Goal: Task Accomplishment & Management: Use online tool/utility

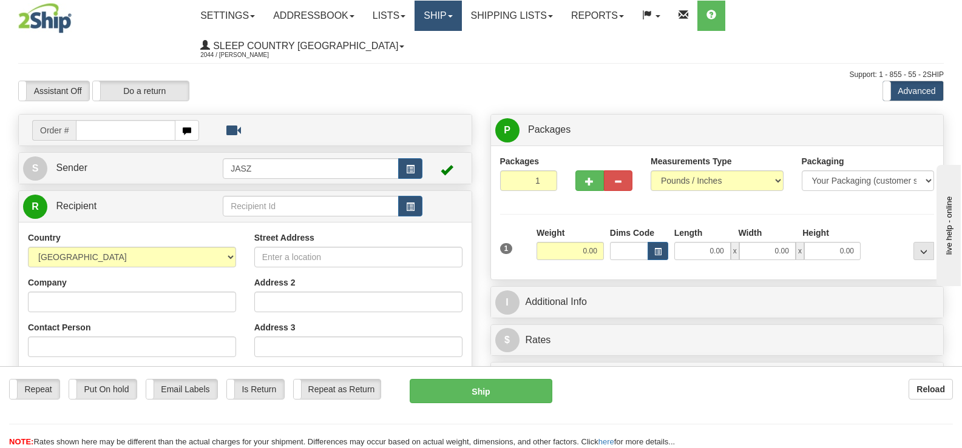
click at [461, 12] on link "Ship" at bounding box center [437, 16] width 47 height 30
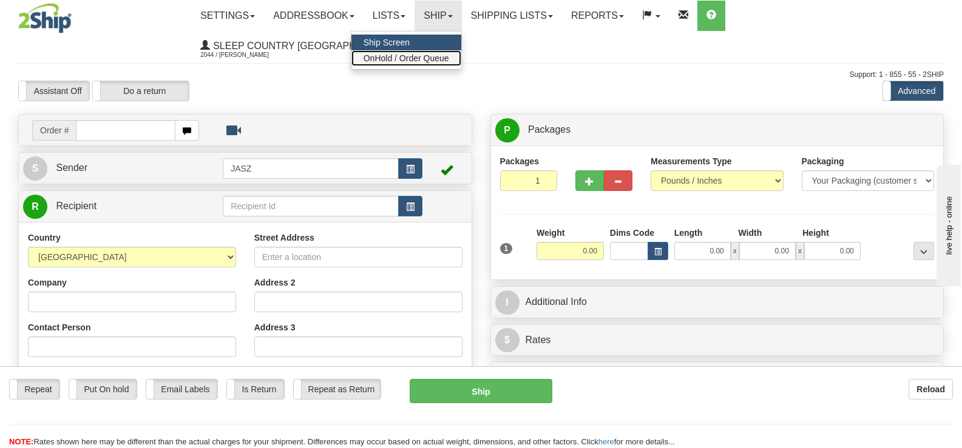
click at [449, 58] on span "OnHold / Order Queue" at bounding box center [407, 58] width 86 height 10
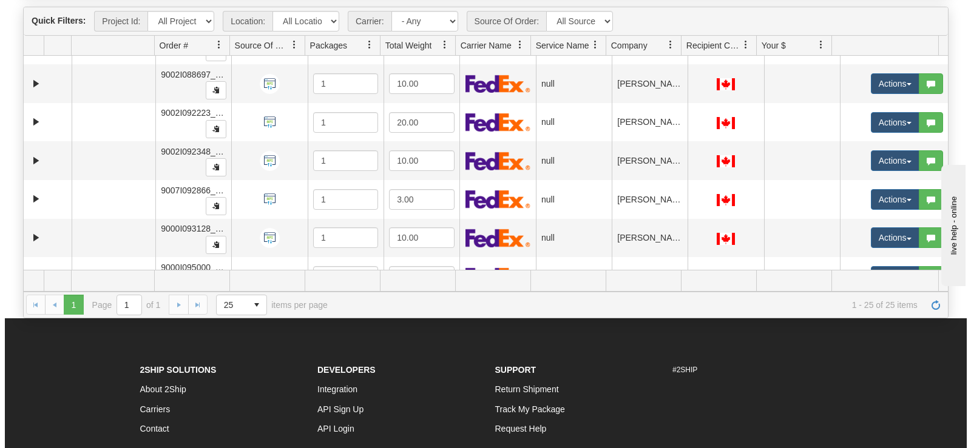
scroll to position [666, 0]
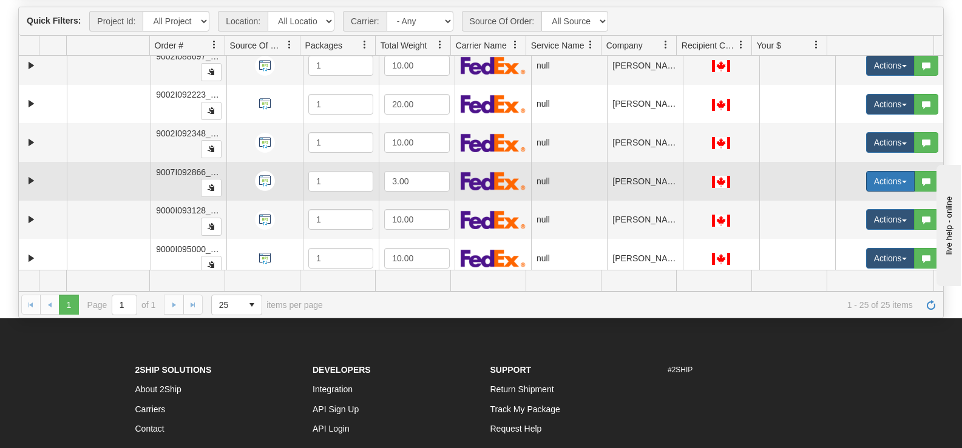
click at [866, 174] on button "Actions" at bounding box center [890, 181] width 49 height 21
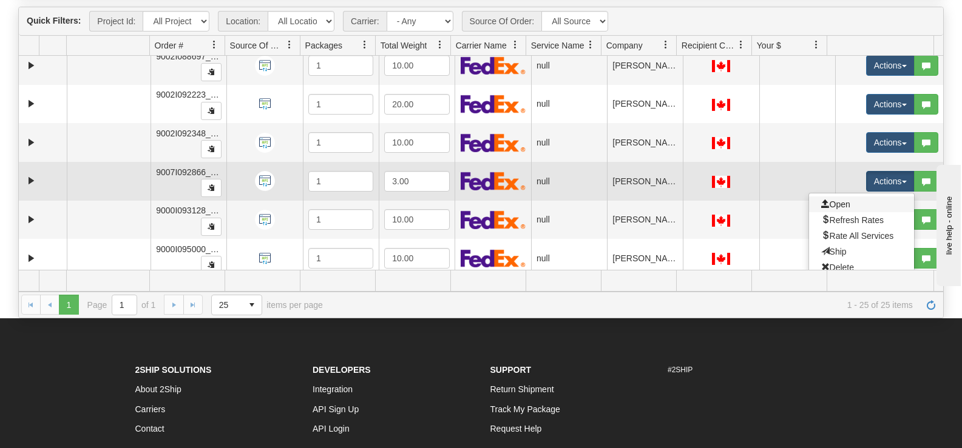
click at [845, 206] on link "Open" at bounding box center [861, 205] width 105 height 16
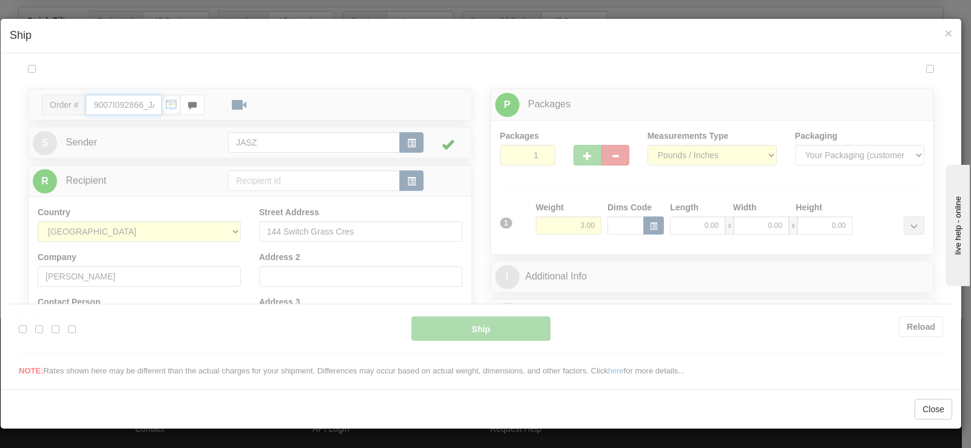
scroll to position [0, 0]
type input "13:35"
type input "16:00"
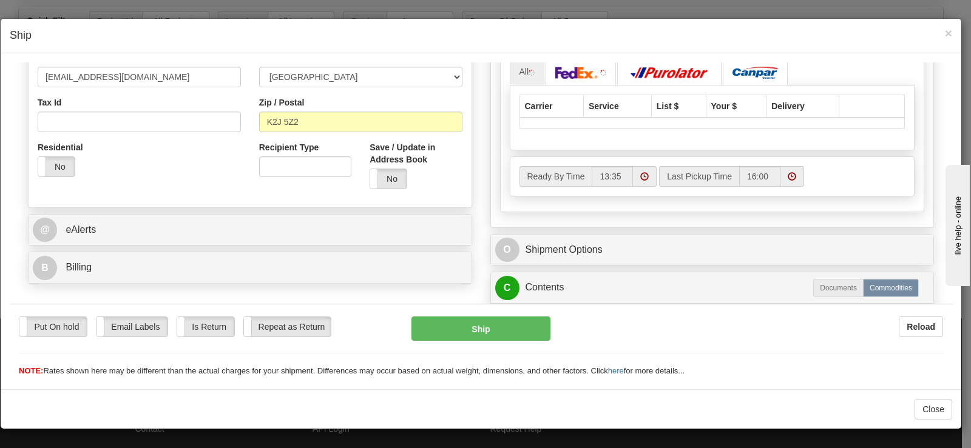
scroll to position [353, 0]
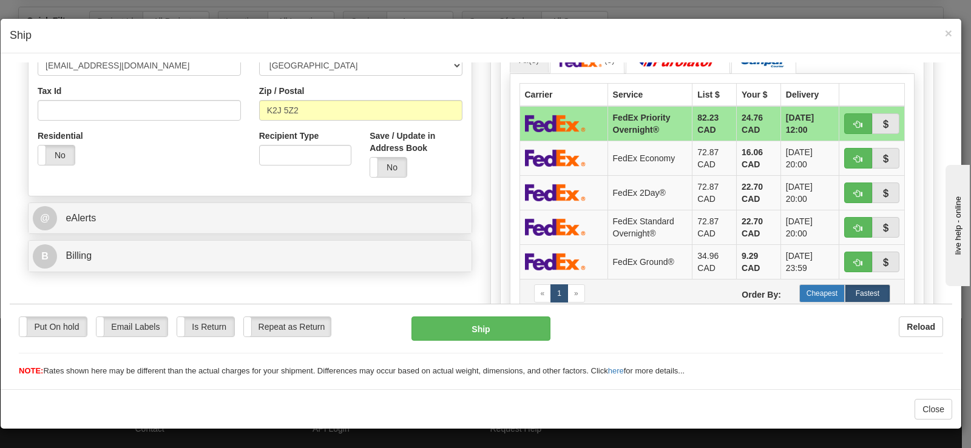
click at [810, 289] on label "Cheapest" at bounding box center [822, 293] width 46 height 18
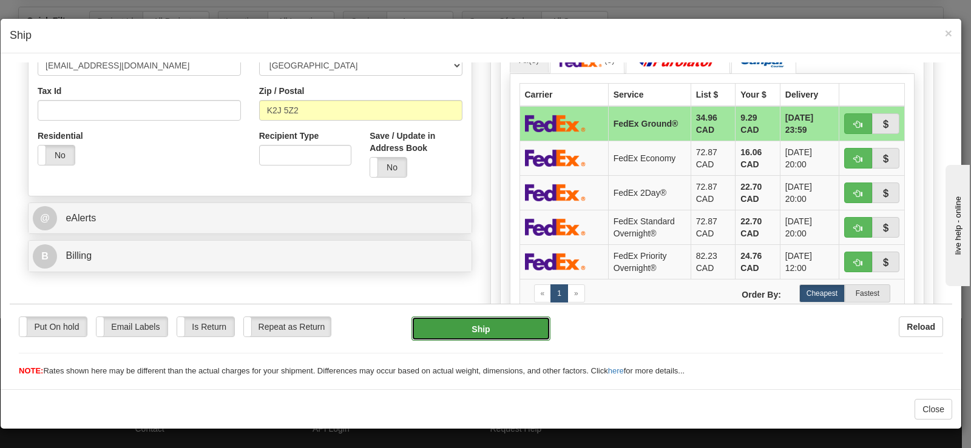
click at [515, 328] on button "Ship" at bounding box center [480, 328] width 139 height 24
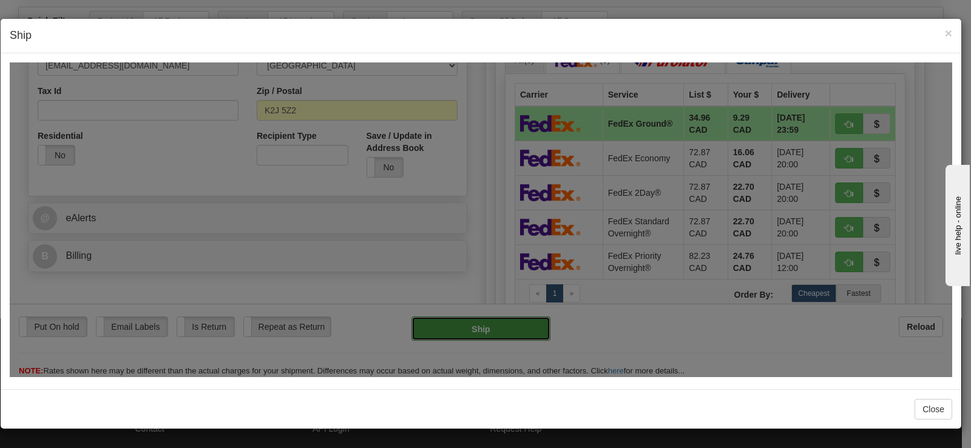
type input "92"
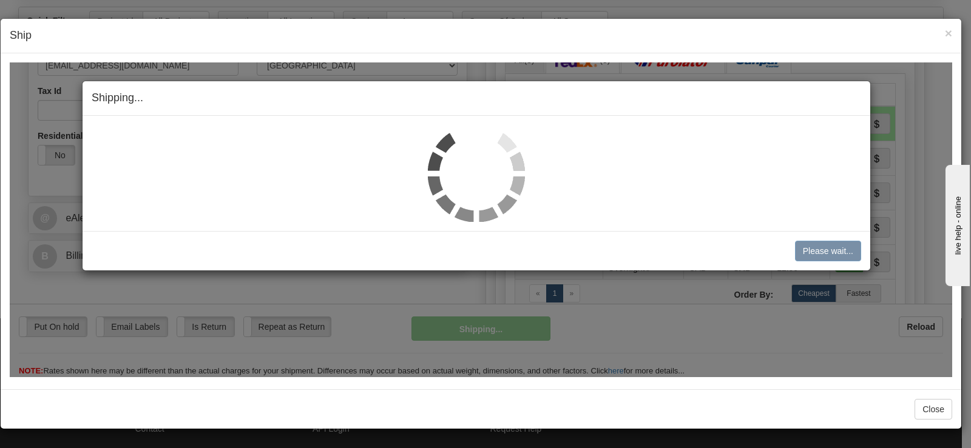
click at [472, 167] on img at bounding box center [476, 172] width 97 height 97
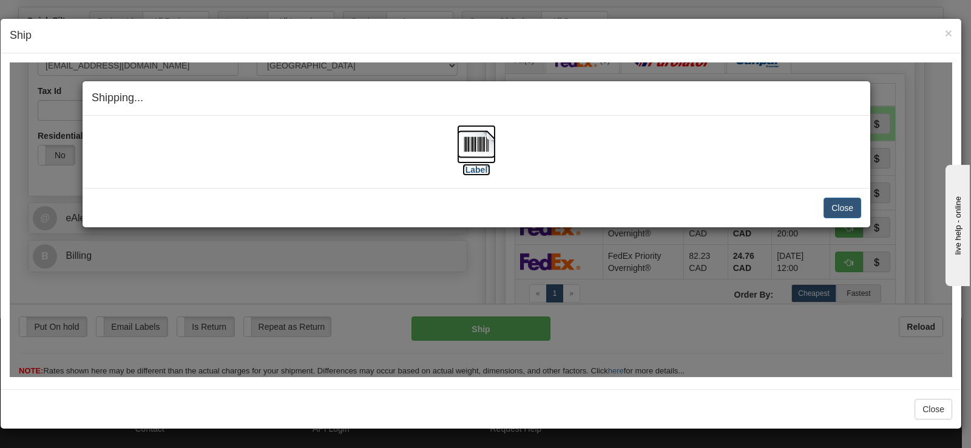
click at [482, 159] on img at bounding box center [476, 143] width 39 height 39
click at [848, 207] on button "Close" at bounding box center [842, 207] width 38 height 21
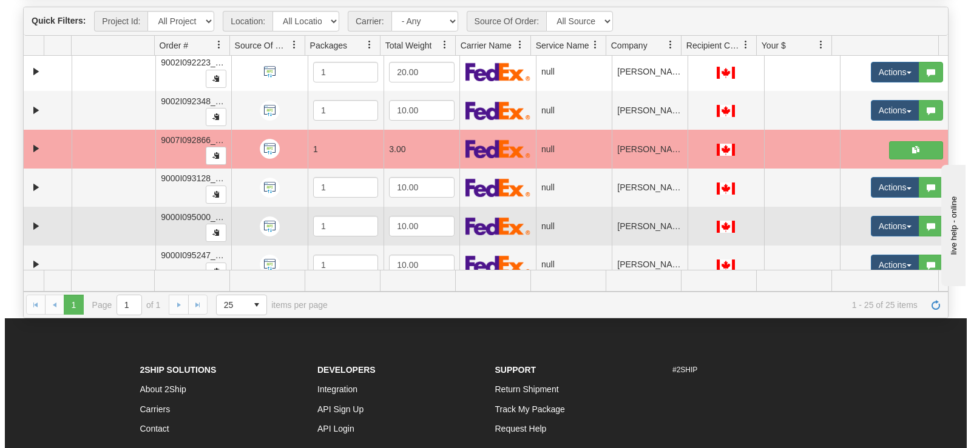
scroll to position [726, 0]
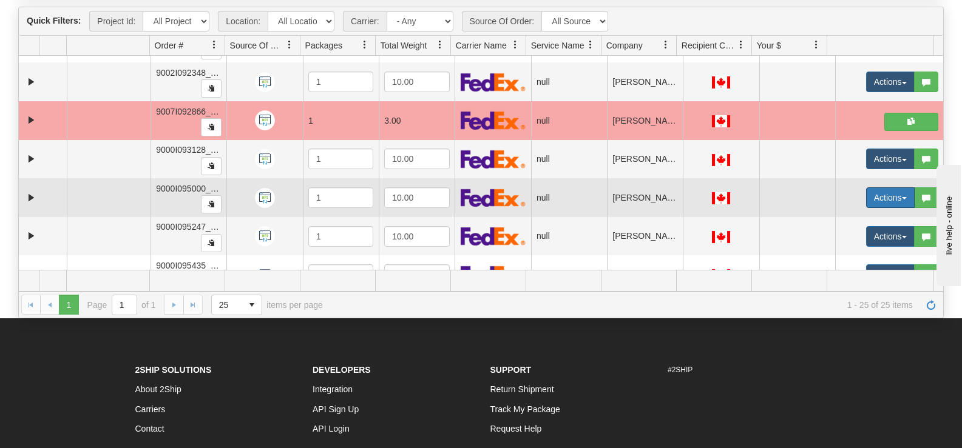
click at [871, 201] on button "Actions" at bounding box center [890, 198] width 49 height 21
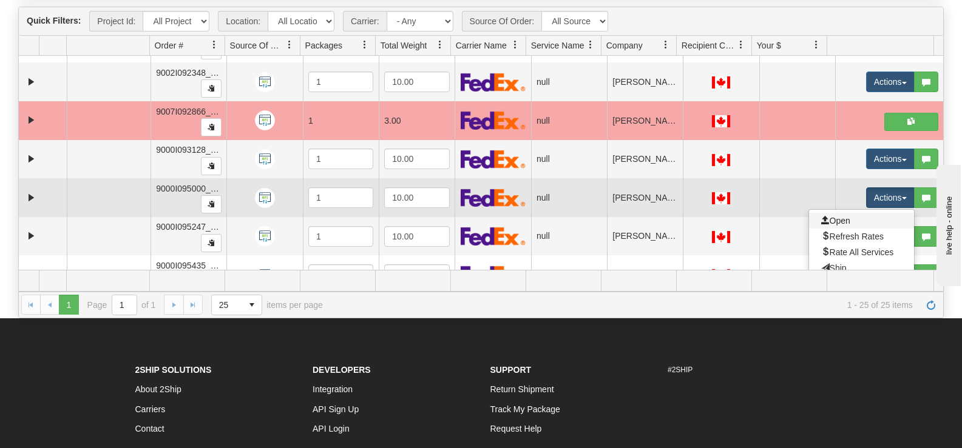
click at [848, 218] on link "Open" at bounding box center [861, 221] width 105 height 16
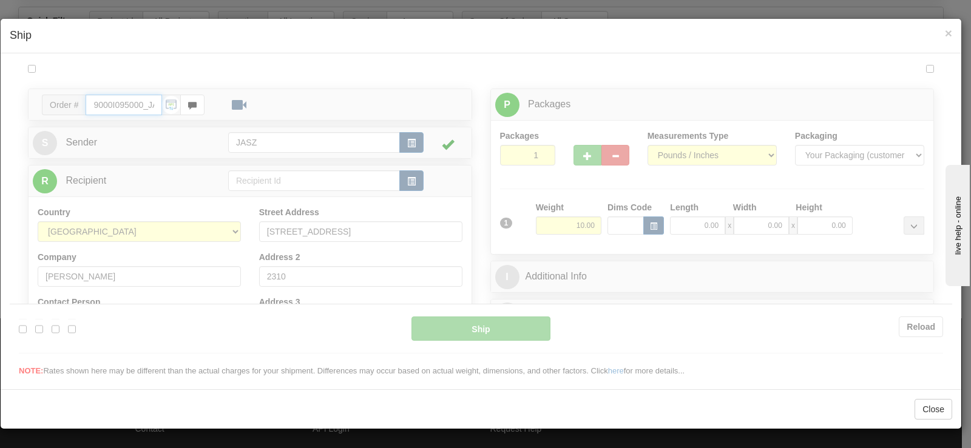
type input "13:38"
type input "16:00"
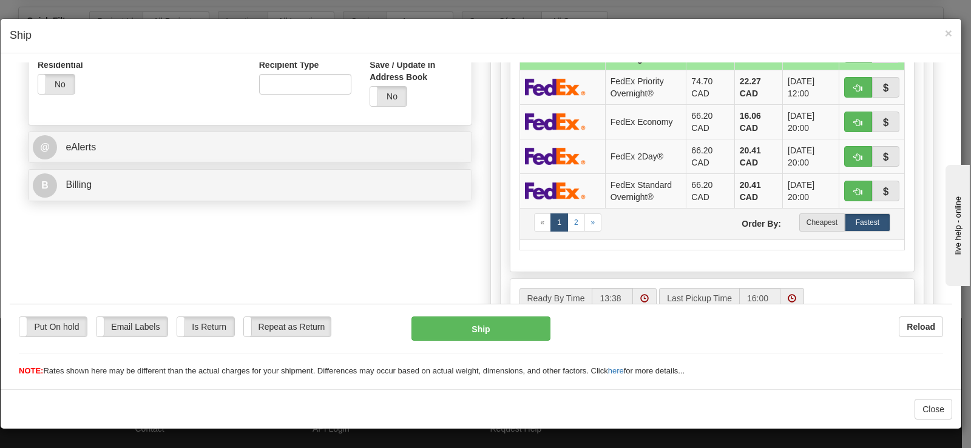
scroll to position [425, 0]
click at [810, 225] on label "Cheapest" at bounding box center [822, 221] width 46 height 18
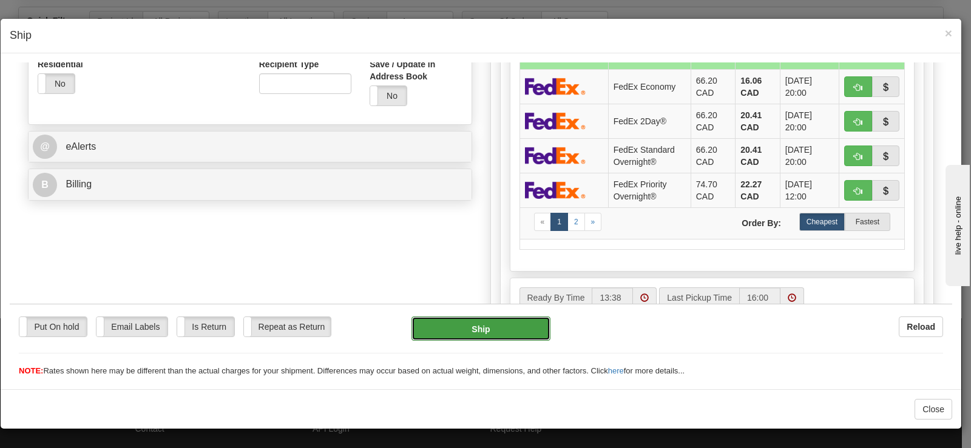
click at [525, 320] on button "Ship" at bounding box center [480, 328] width 139 height 24
type input "92"
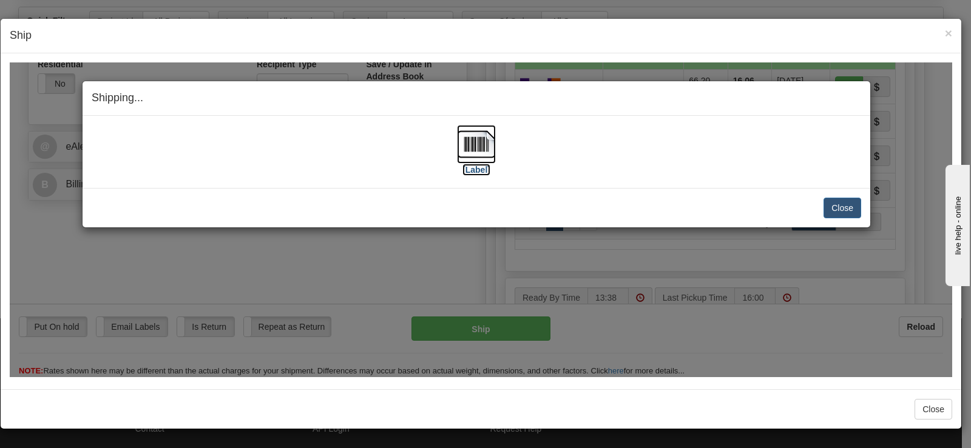
click at [472, 141] on img at bounding box center [476, 143] width 39 height 39
click at [854, 209] on button "Close" at bounding box center [842, 207] width 38 height 21
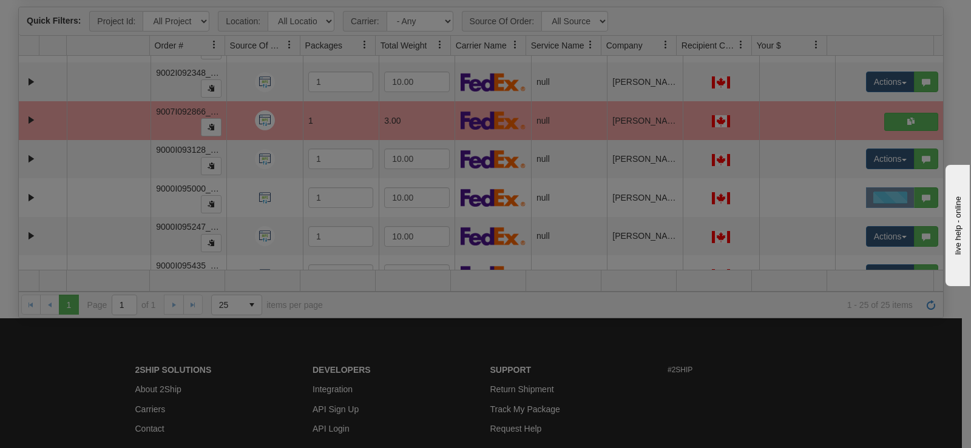
scroll to position [0, 0]
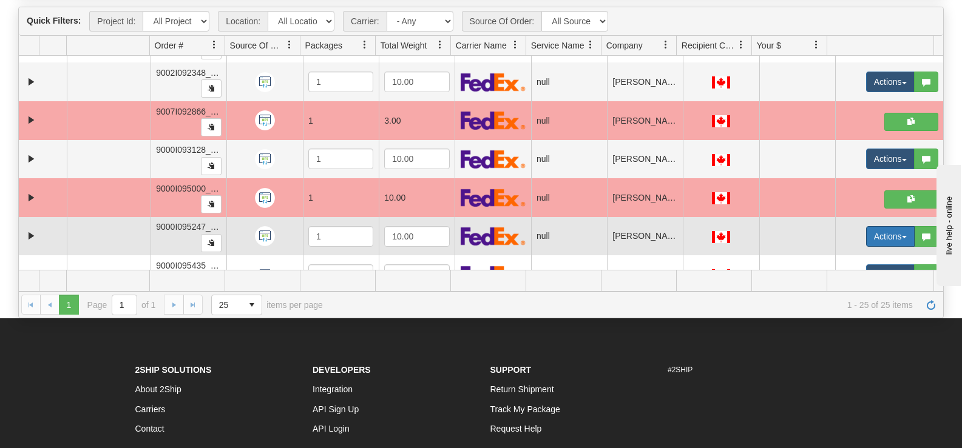
click at [866, 236] on button "Actions" at bounding box center [890, 236] width 49 height 21
click at [836, 258] on span "Open" at bounding box center [835, 260] width 29 height 10
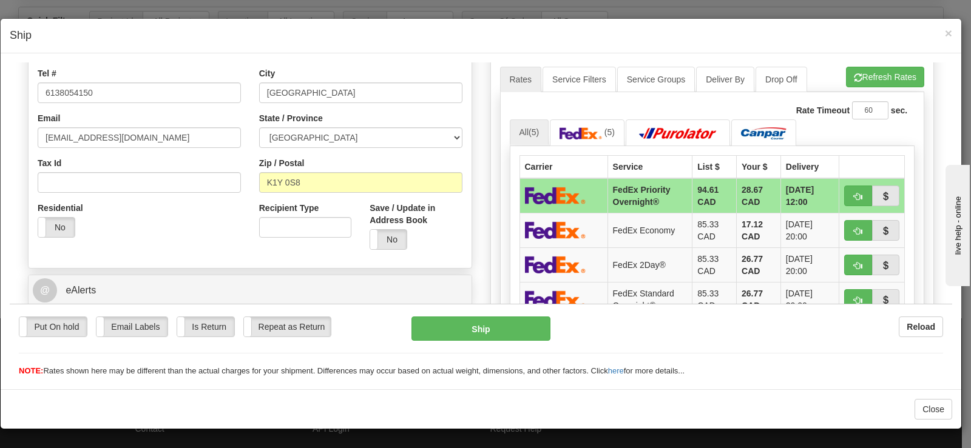
scroll to position [425, 0]
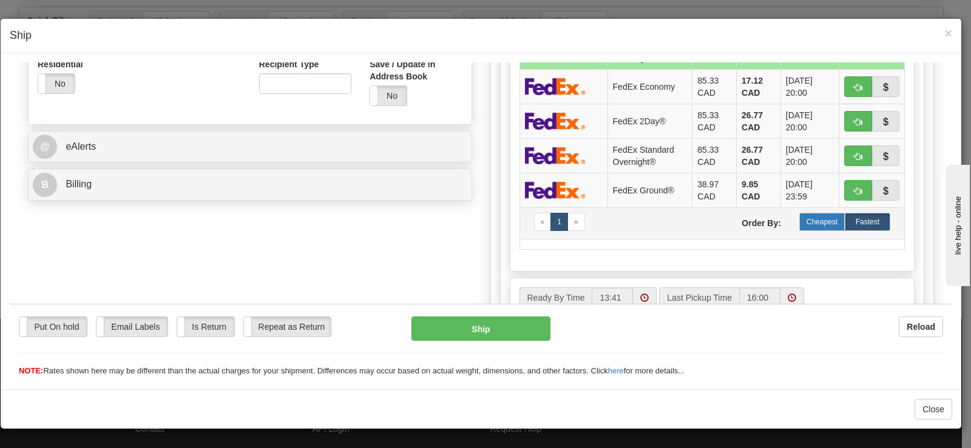
click at [813, 222] on label "Cheapest" at bounding box center [822, 221] width 46 height 18
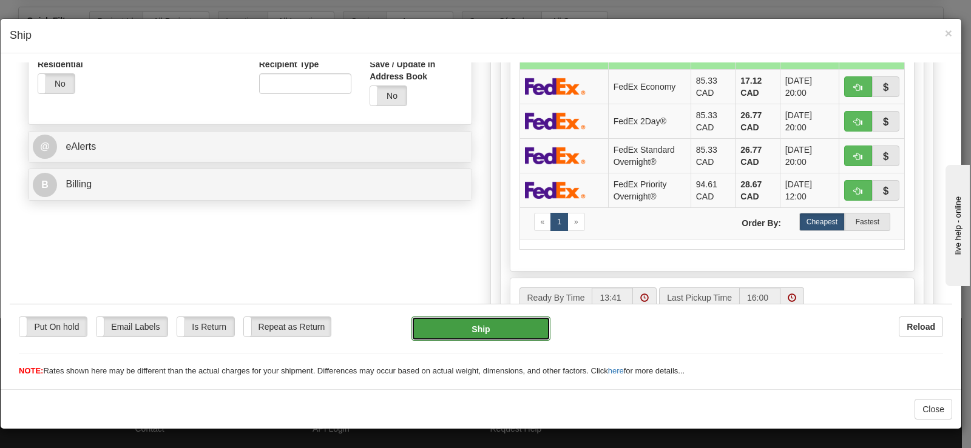
click at [501, 319] on button "Ship" at bounding box center [480, 328] width 139 height 24
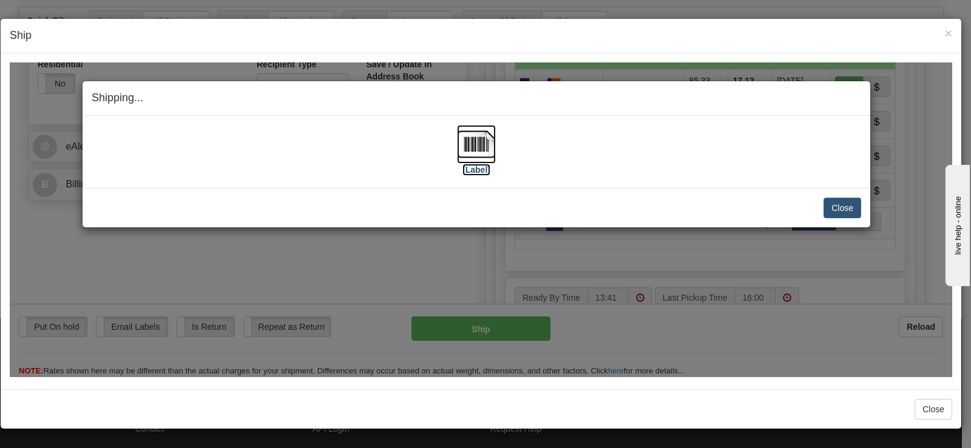
click at [464, 149] on img at bounding box center [476, 143] width 39 height 39
click at [848, 206] on button "Close" at bounding box center [842, 207] width 38 height 21
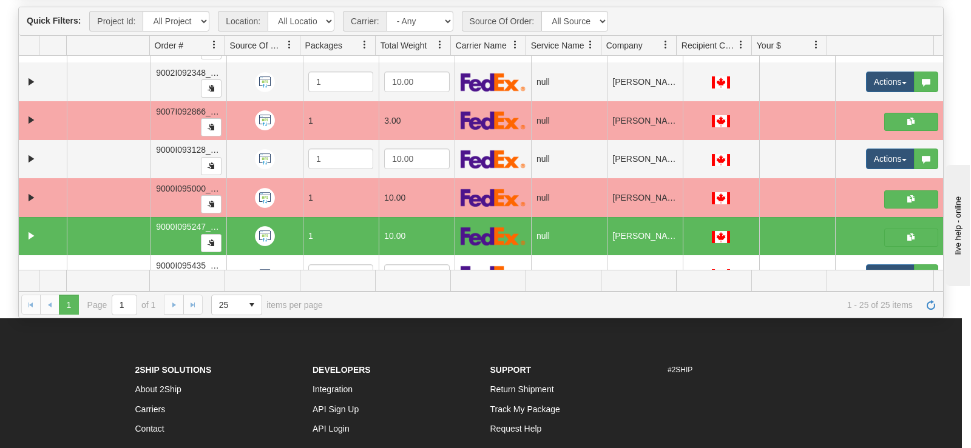
scroll to position [0, 0]
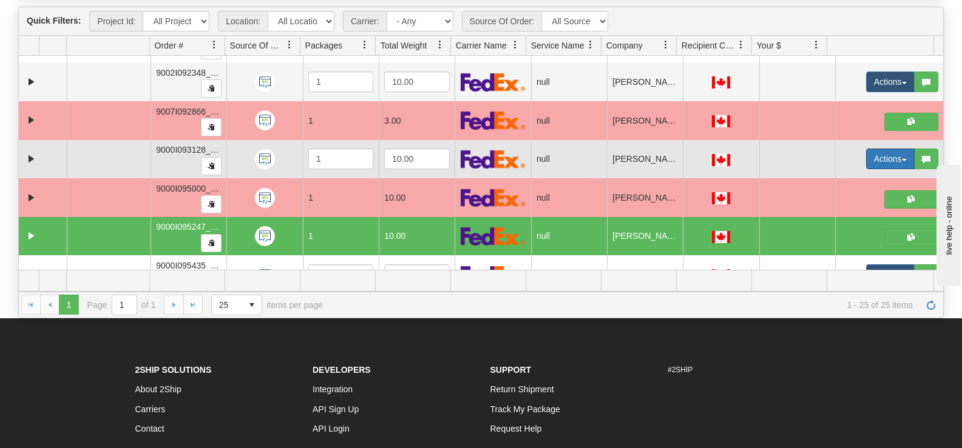
click at [884, 164] on button "Actions" at bounding box center [890, 159] width 49 height 21
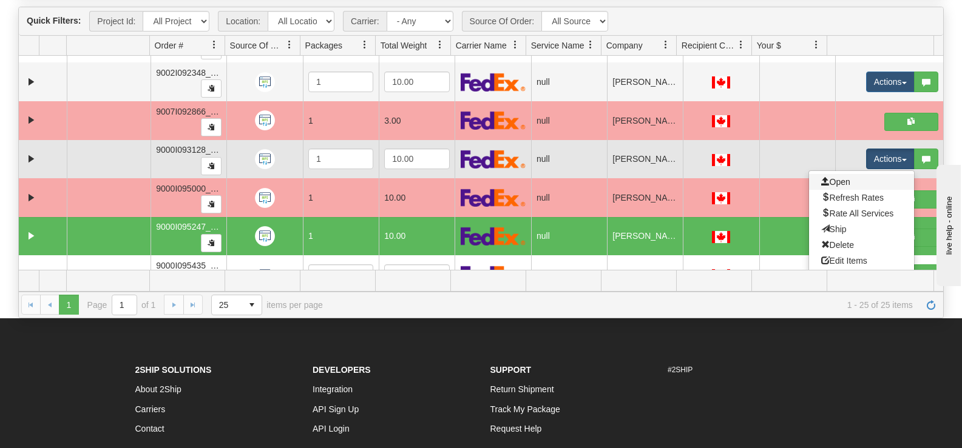
click at [842, 181] on link "Open" at bounding box center [861, 182] width 105 height 16
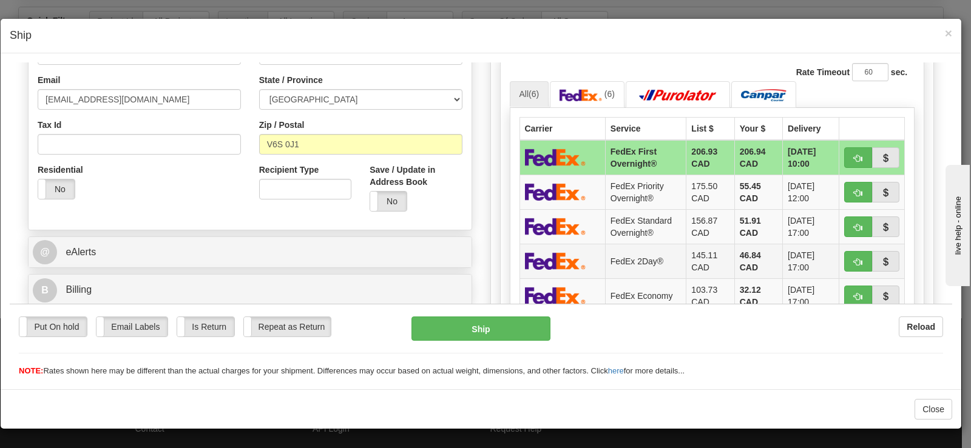
scroll to position [364, 0]
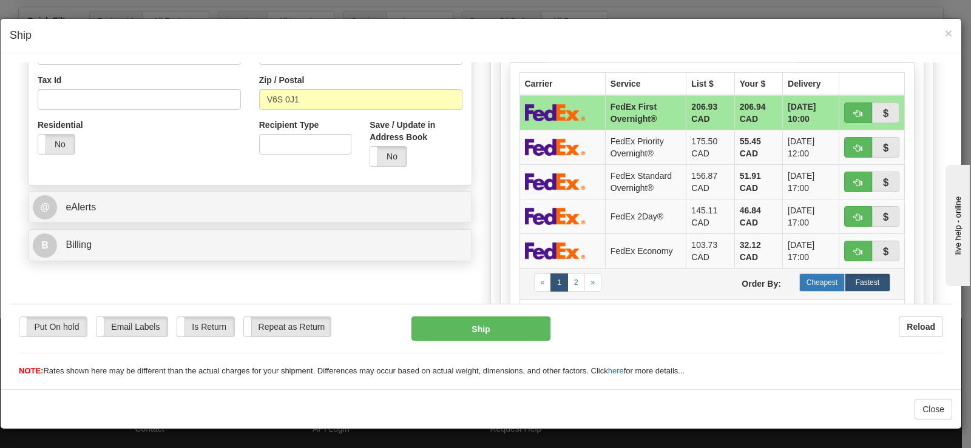
click at [807, 288] on label "Cheapest" at bounding box center [822, 282] width 46 height 18
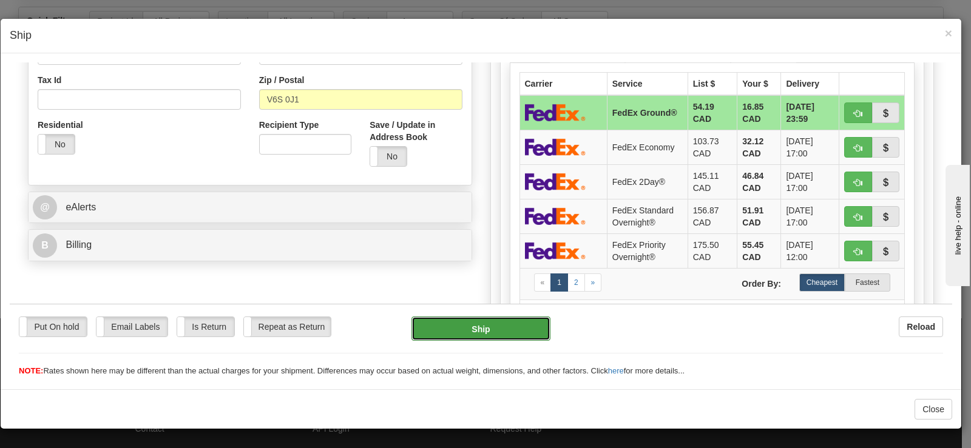
click at [503, 318] on button "Ship" at bounding box center [480, 328] width 139 height 24
type input "92"
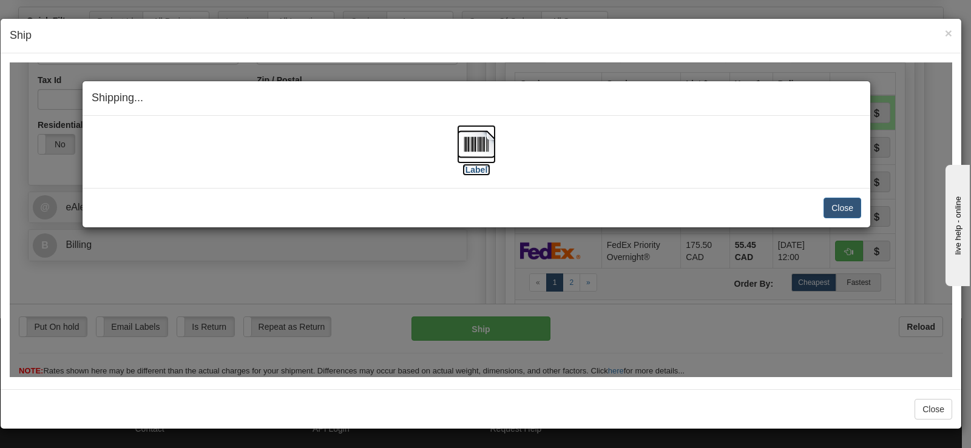
click at [477, 168] on label "[Label]" at bounding box center [476, 169] width 28 height 12
click at [834, 201] on button "Close" at bounding box center [842, 207] width 38 height 21
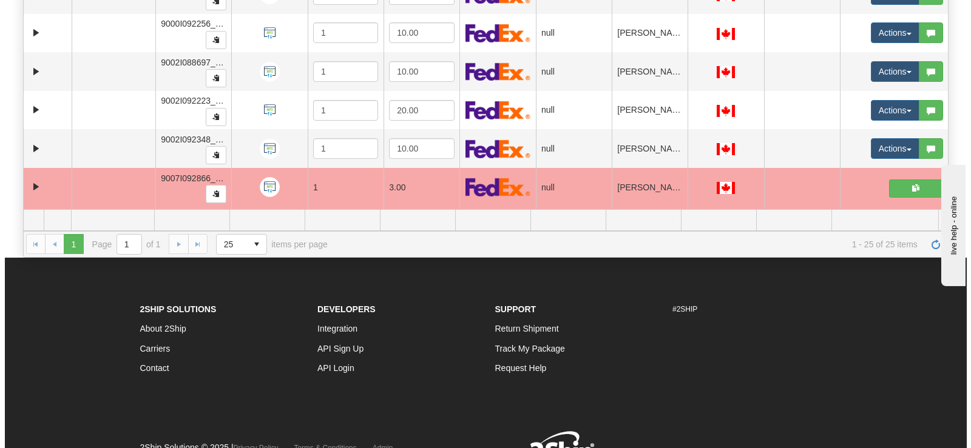
scroll to position [569, 0]
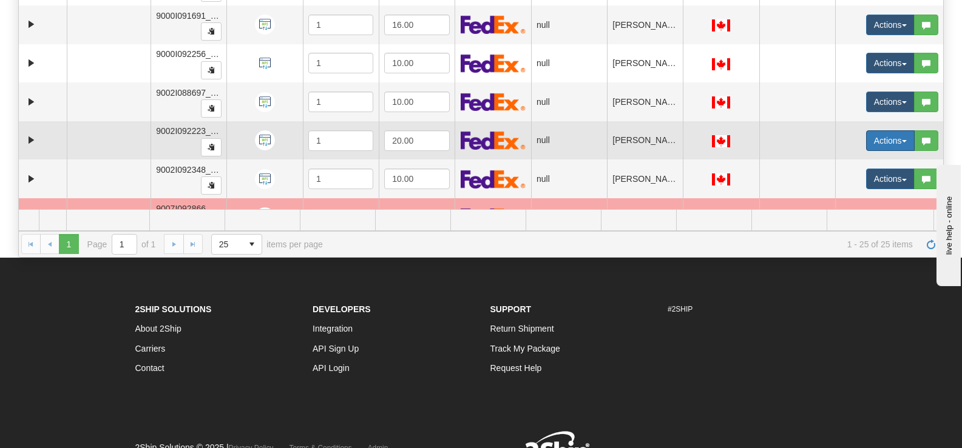
click at [873, 137] on button "Actions" at bounding box center [890, 140] width 49 height 21
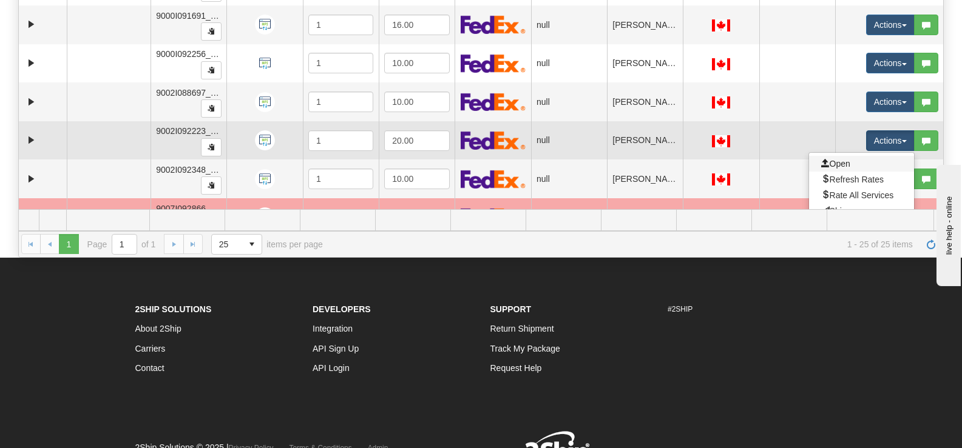
click at [842, 161] on link "Open" at bounding box center [861, 164] width 105 height 16
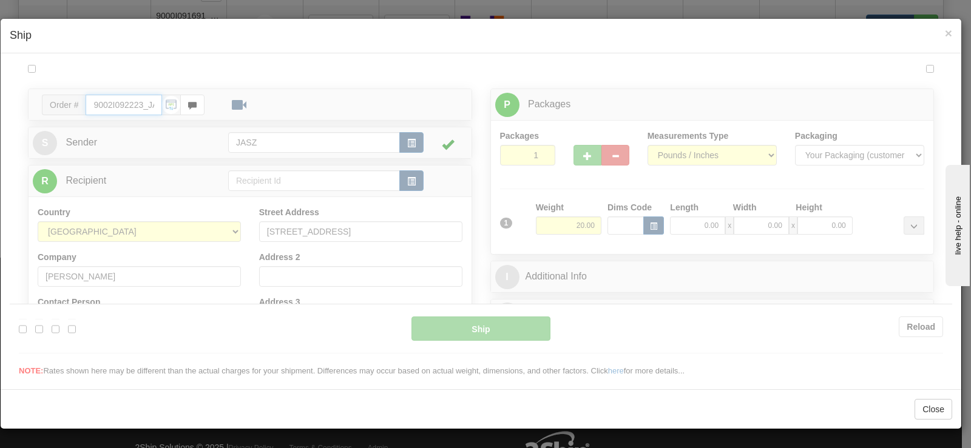
type input "13:43"
type input "16:00"
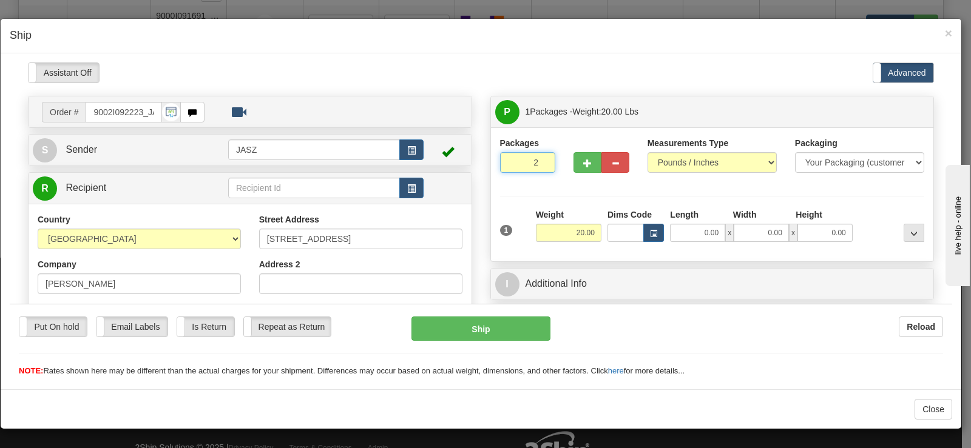
type input "2"
click at [539, 158] on input "2" at bounding box center [528, 162] width 56 height 21
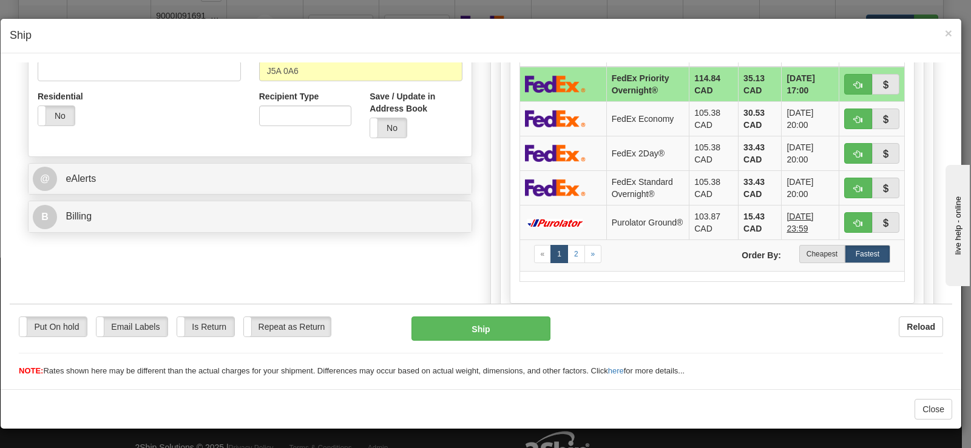
scroll to position [485, 0]
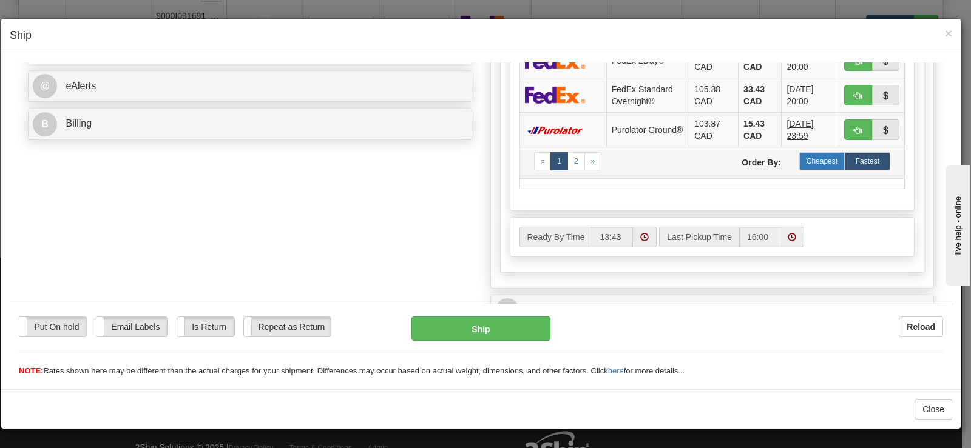
click at [811, 166] on label "Cheapest" at bounding box center [822, 161] width 46 height 18
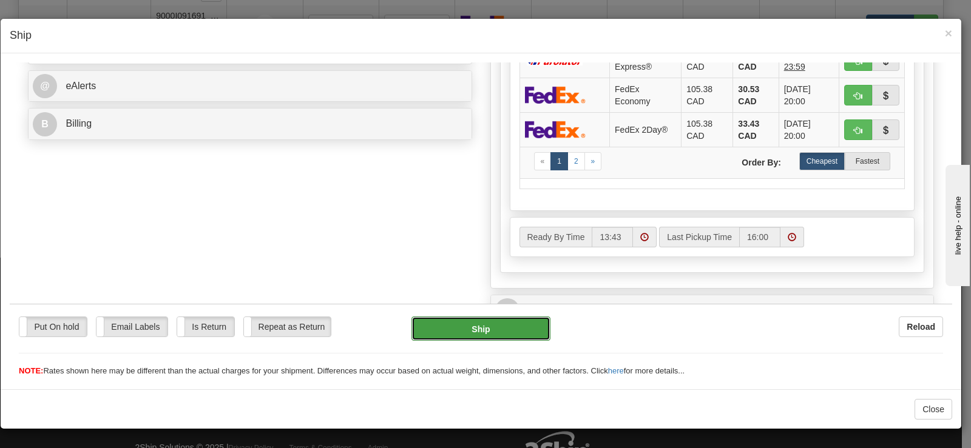
click at [525, 326] on button "Ship" at bounding box center [480, 328] width 139 height 24
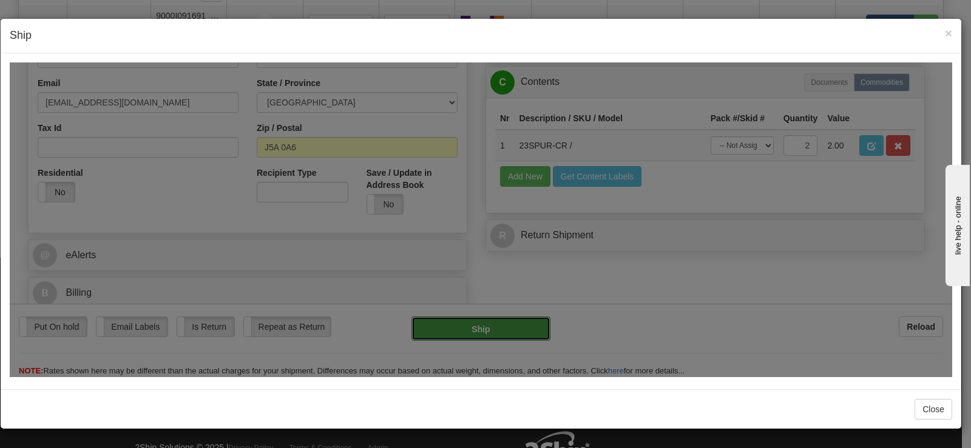
type input "260"
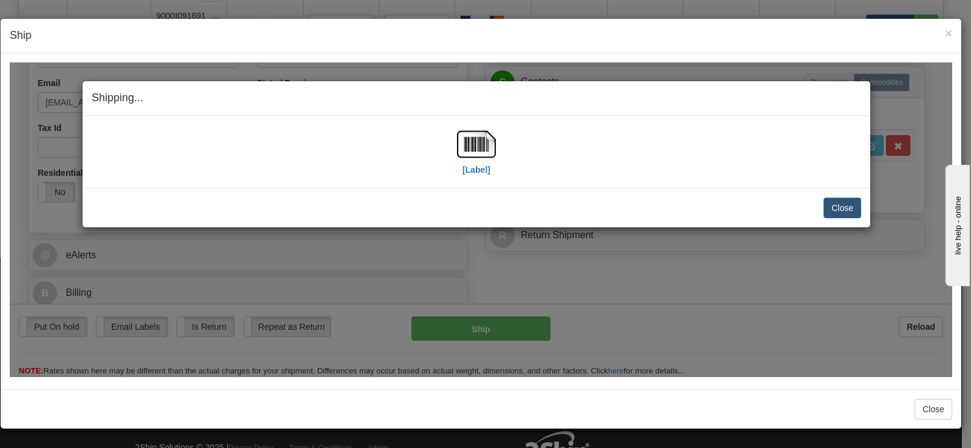
click at [467, 123] on div "[Label] IMPORTANT NOTICE Embassy / Consulate / Government Building / Hospital C…" at bounding box center [477, 151] width 788 height 72
click at [466, 153] on img at bounding box center [476, 143] width 39 height 39
click at [834, 213] on button "Close" at bounding box center [842, 207] width 38 height 21
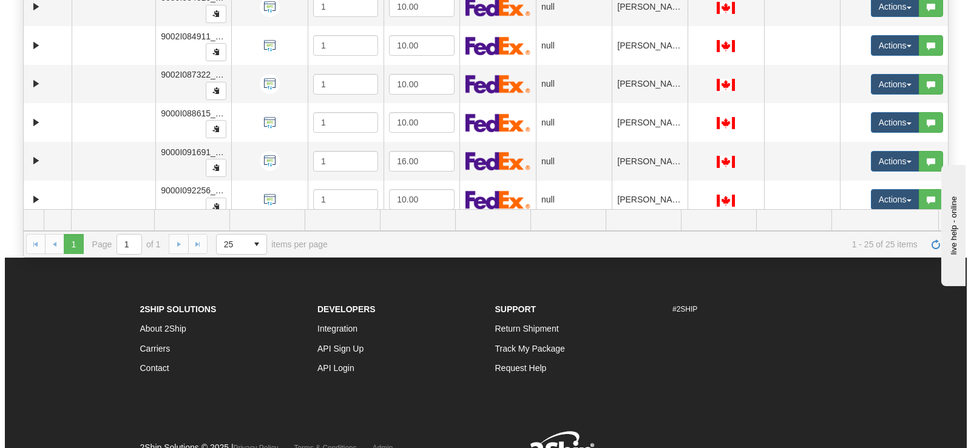
scroll to position [405, 0]
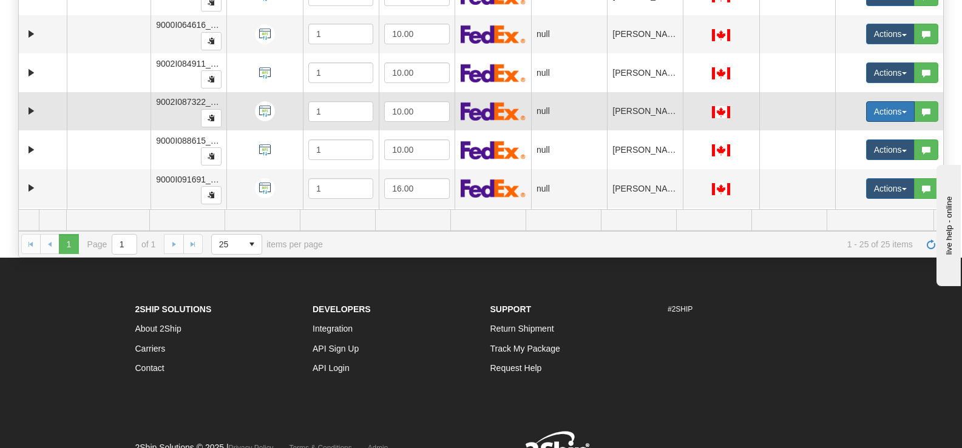
click at [887, 112] on button "Actions" at bounding box center [890, 111] width 49 height 21
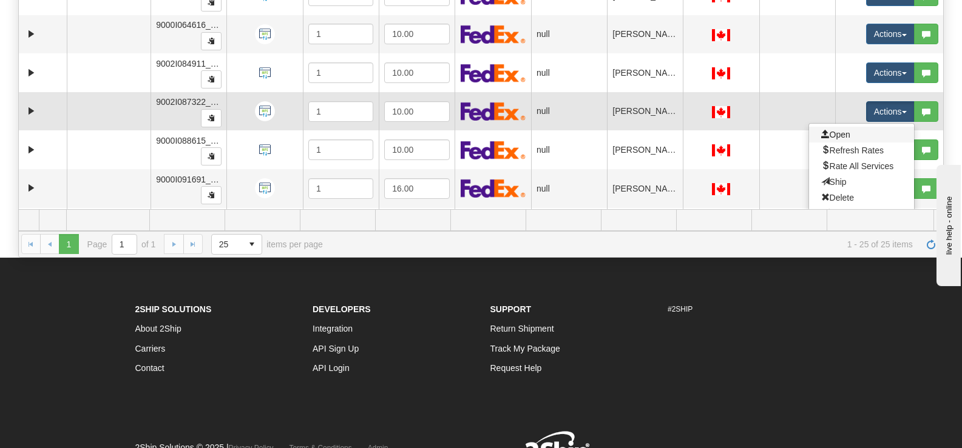
click at [862, 137] on link "Open" at bounding box center [861, 135] width 105 height 16
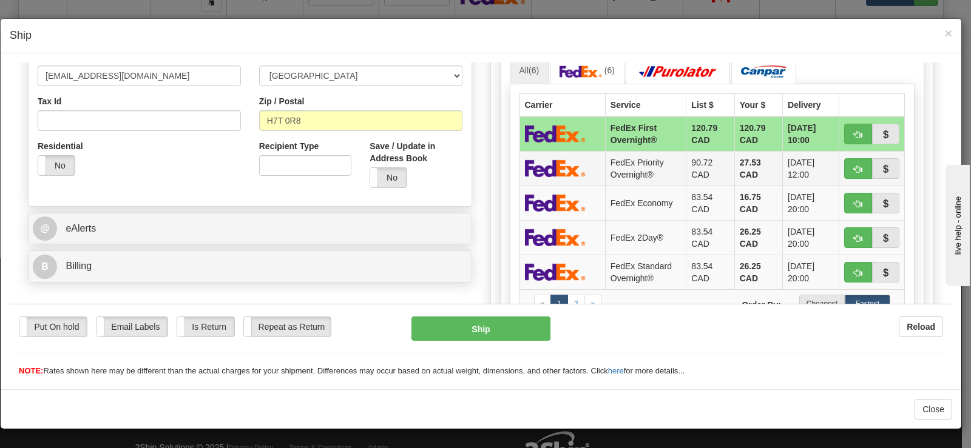
scroll to position [364, 0]
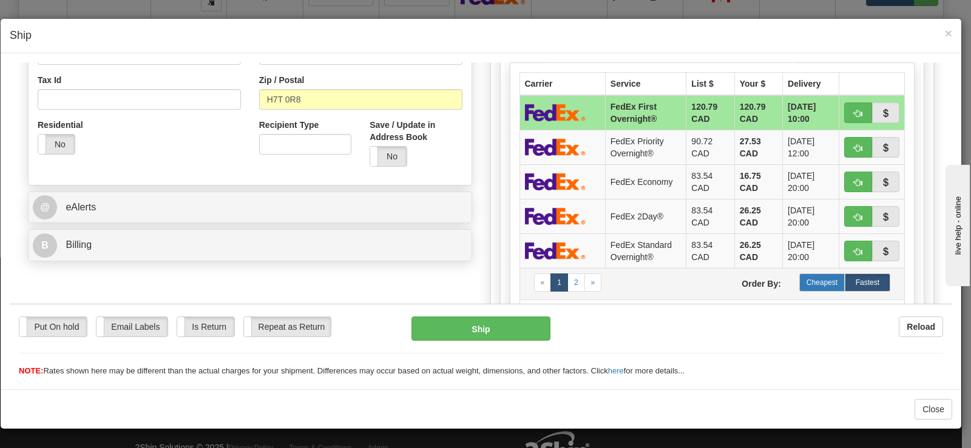
click at [810, 276] on label "Cheapest" at bounding box center [822, 282] width 46 height 18
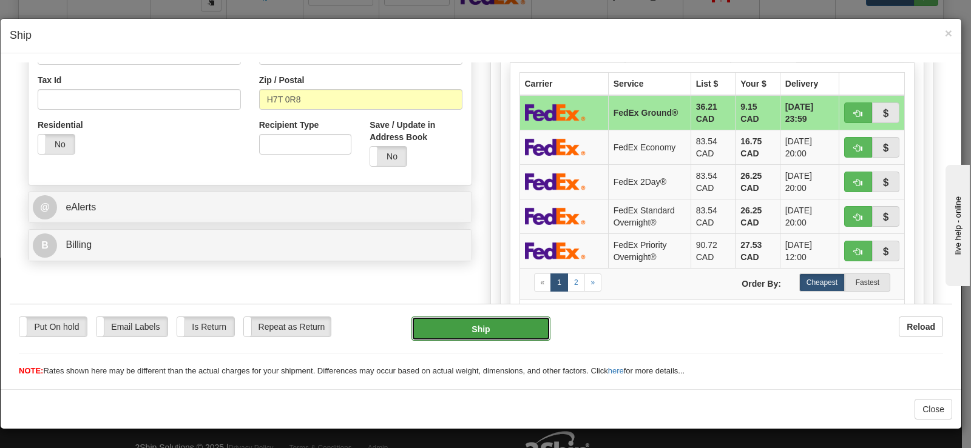
click at [474, 331] on button "Ship" at bounding box center [480, 328] width 139 height 24
type input "92"
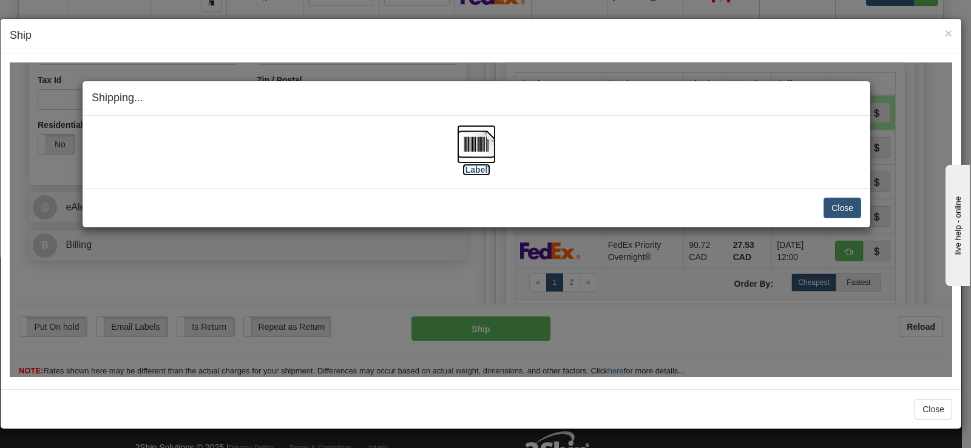
click at [470, 146] on img at bounding box center [476, 143] width 39 height 39
click at [846, 209] on button "Close" at bounding box center [842, 207] width 38 height 21
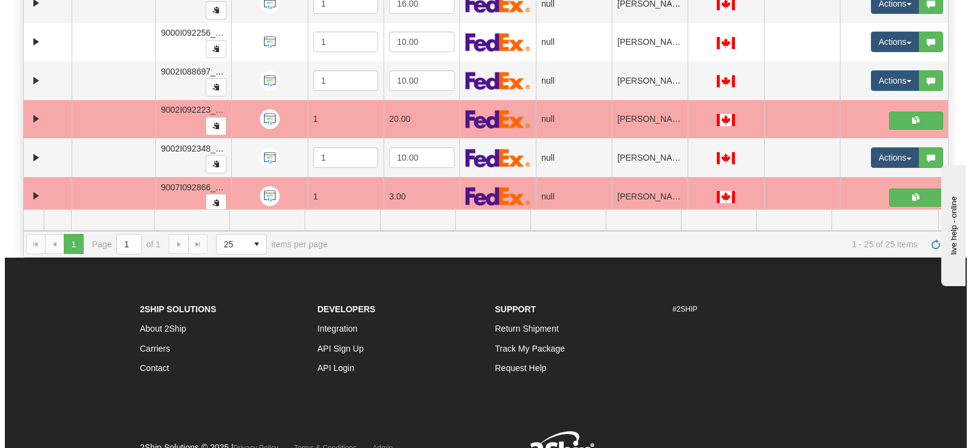
scroll to position [614, 0]
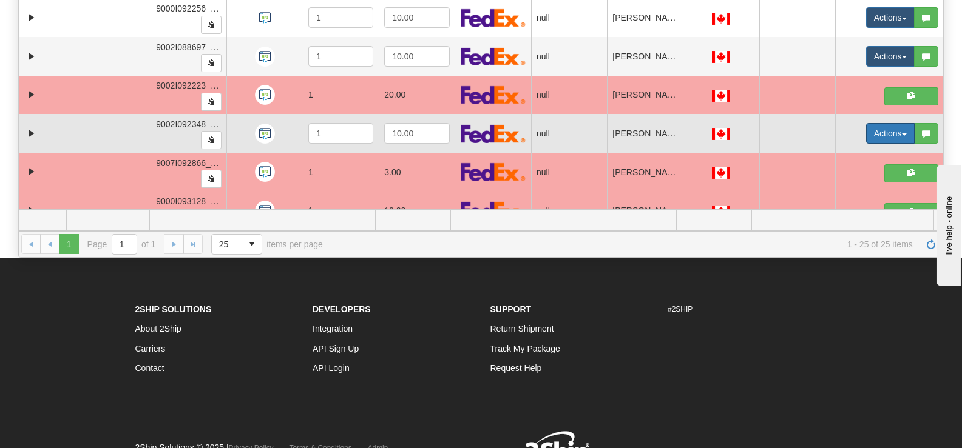
click at [874, 135] on button "Actions" at bounding box center [890, 133] width 49 height 21
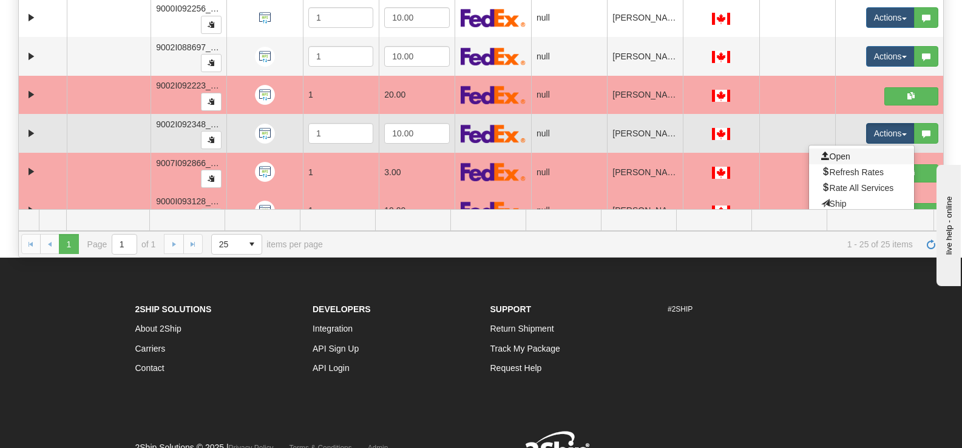
click at [853, 155] on link "Open" at bounding box center [861, 157] width 105 height 16
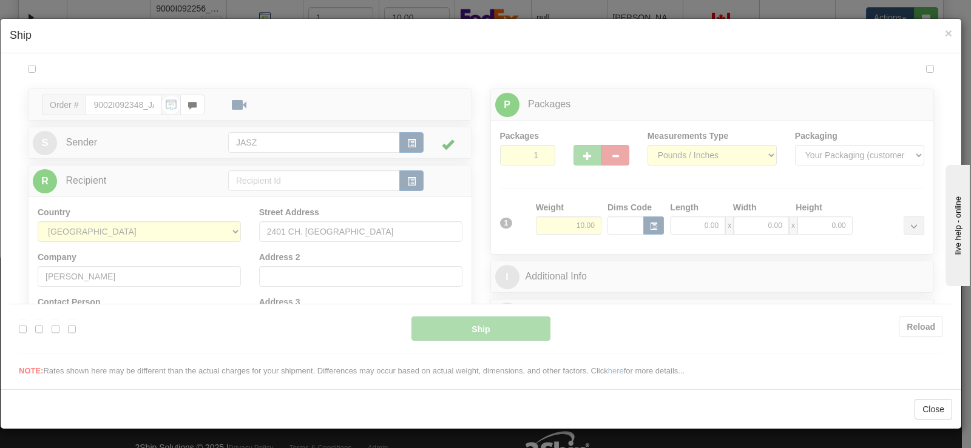
scroll to position [0, 0]
type input "13:48"
type input "16:00"
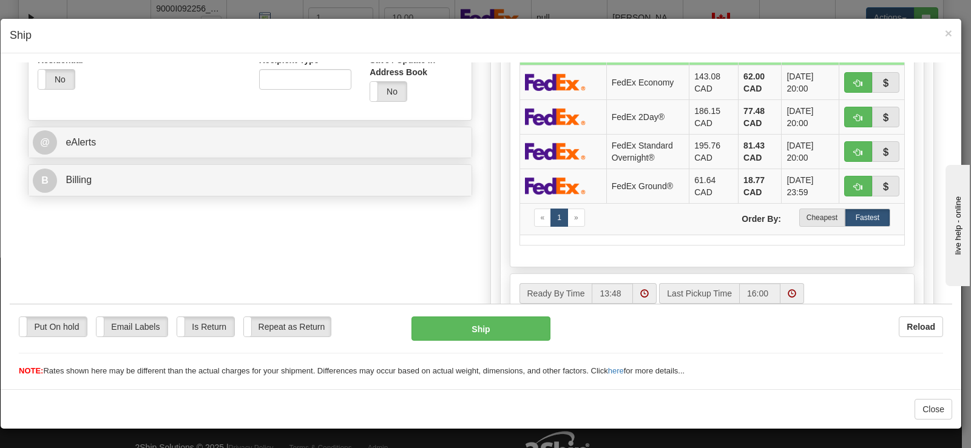
scroll to position [437, 0]
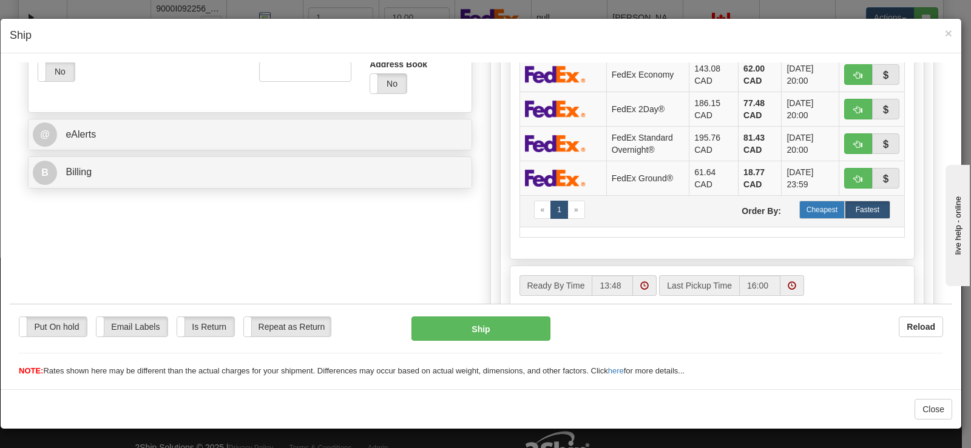
click at [811, 209] on label "Cheapest" at bounding box center [822, 209] width 46 height 18
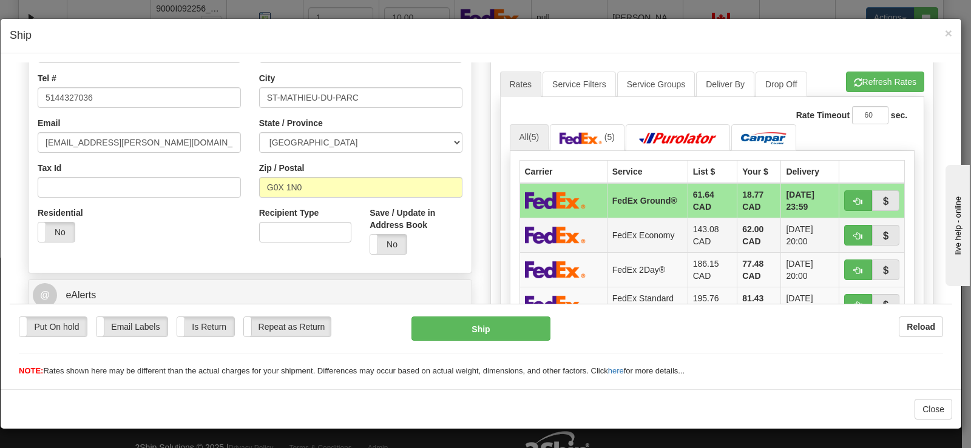
scroll to position [255, 0]
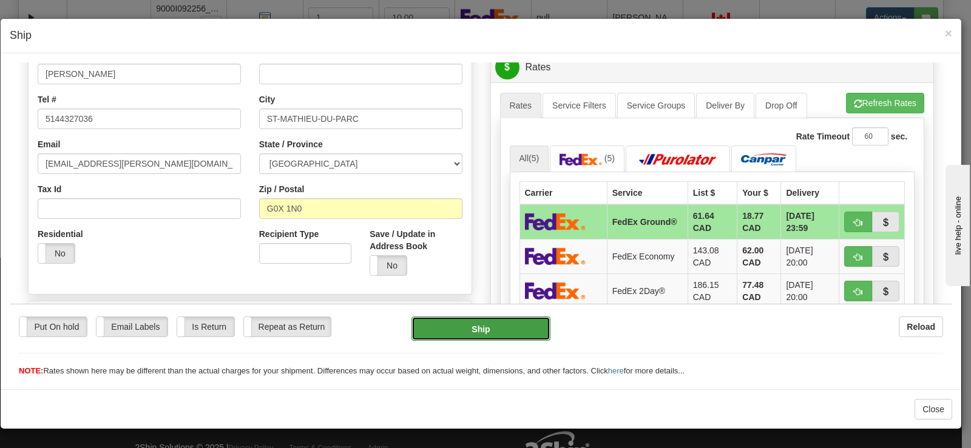
click at [473, 323] on button "Ship" at bounding box center [480, 328] width 139 height 24
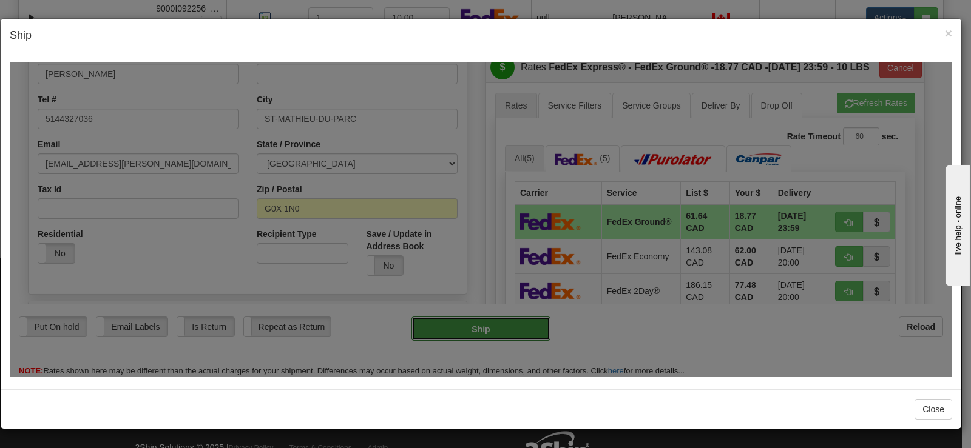
type input "92"
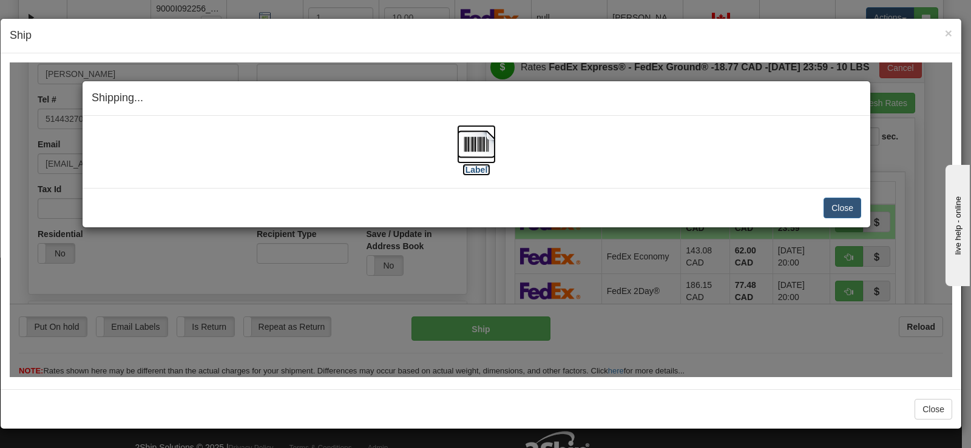
click at [470, 143] on img at bounding box center [476, 143] width 39 height 39
click at [842, 203] on button "Close" at bounding box center [842, 207] width 38 height 21
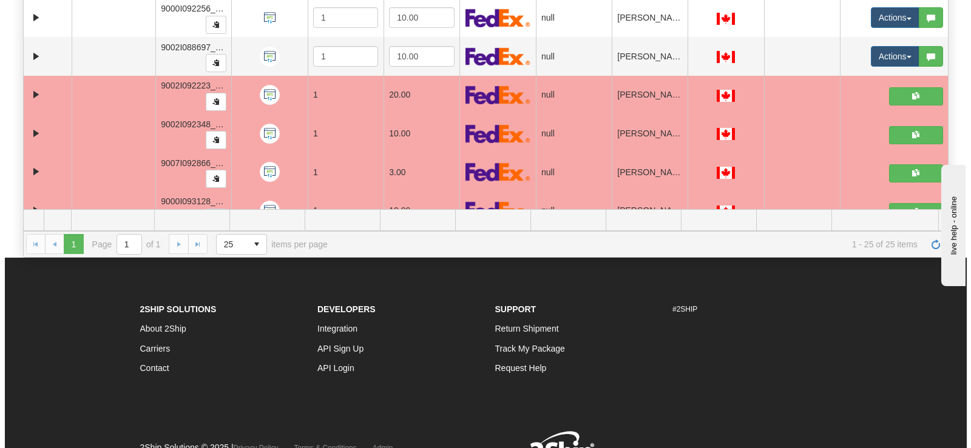
scroll to position [553, 0]
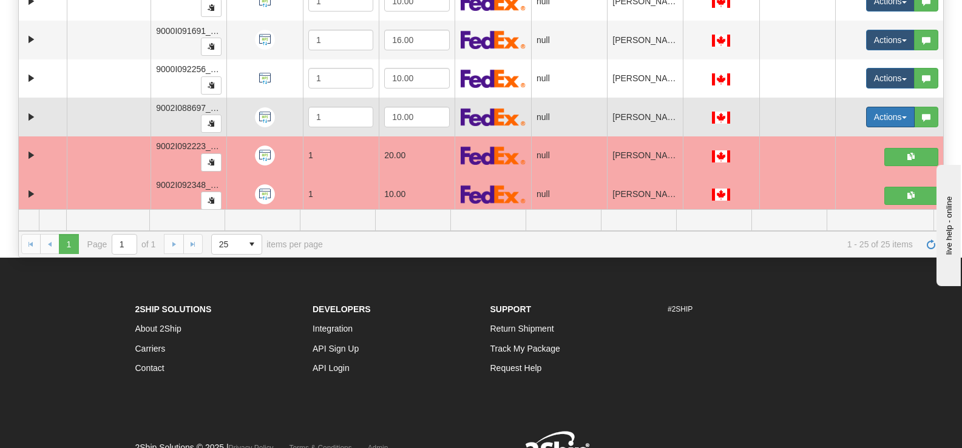
click at [885, 123] on button "Actions" at bounding box center [890, 117] width 49 height 21
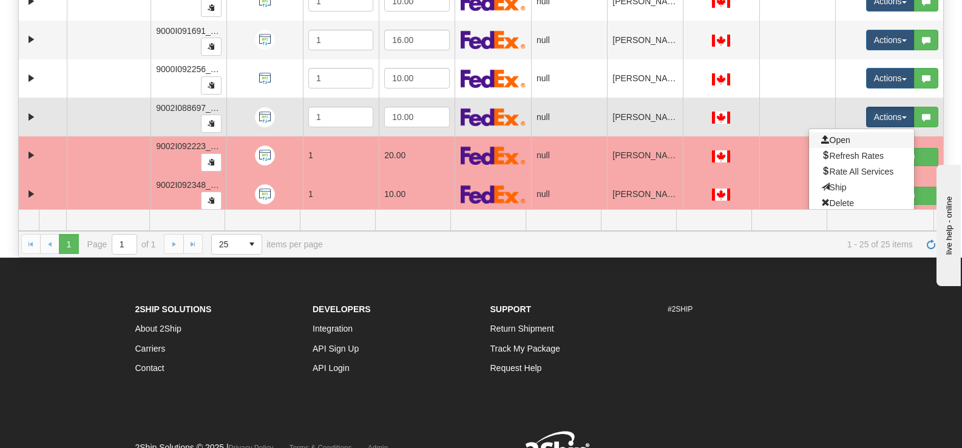
click at [847, 147] on link "Open" at bounding box center [861, 140] width 105 height 16
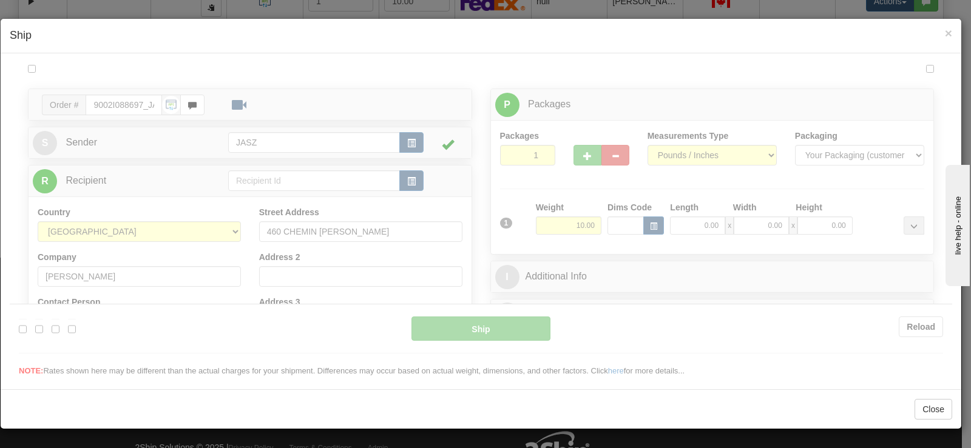
scroll to position [0, 0]
type input "13:50"
type input "16:00"
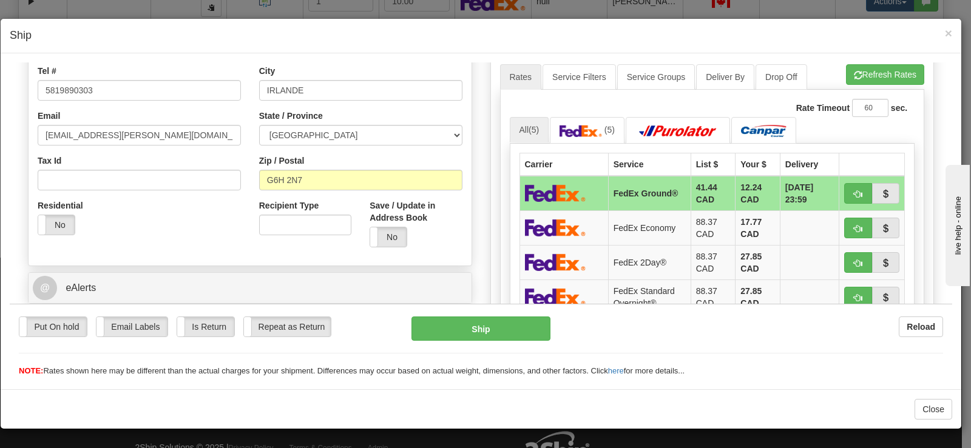
click at [924, 194] on div "P Packages 1 Packages - Weight: 10.00 Lbs Shipment Level Shipm. Package Level P…" at bounding box center [712, 269] width 462 height 914
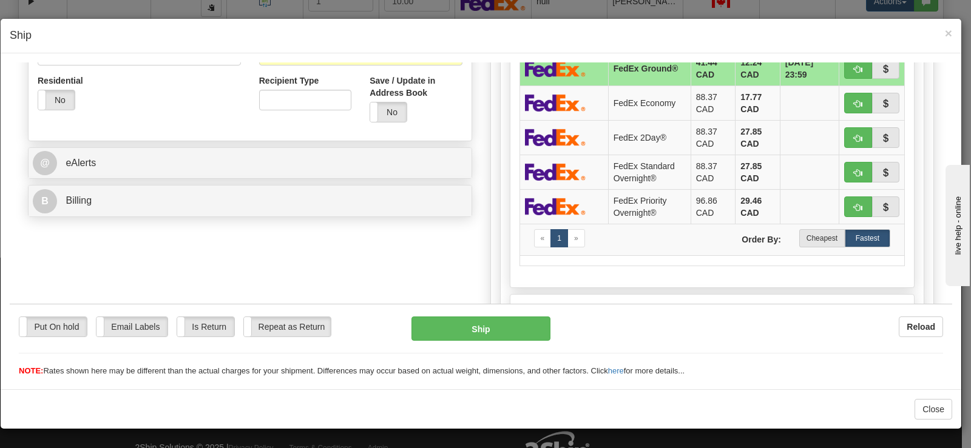
scroll to position [448, 0]
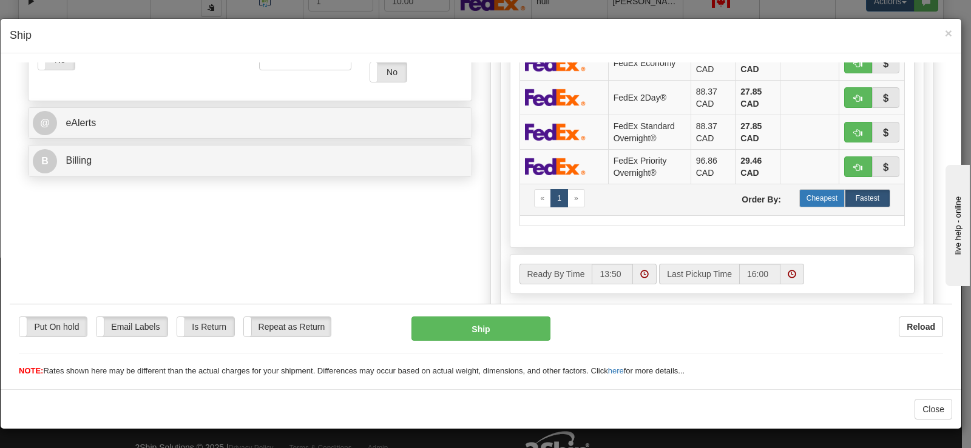
click at [831, 203] on label "Cheapest" at bounding box center [822, 198] width 46 height 18
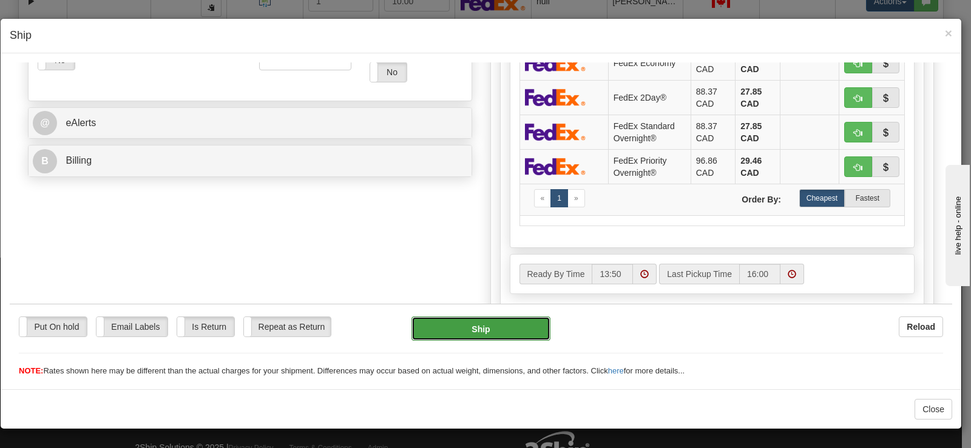
drag, startPoint x: 478, startPoint y: 331, endPoint x: 651, endPoint y: 95, distance: 292.6
click at [478, 331] on button "Ship" at bounding box center [480, 328] width 139 height 24
type input "92"
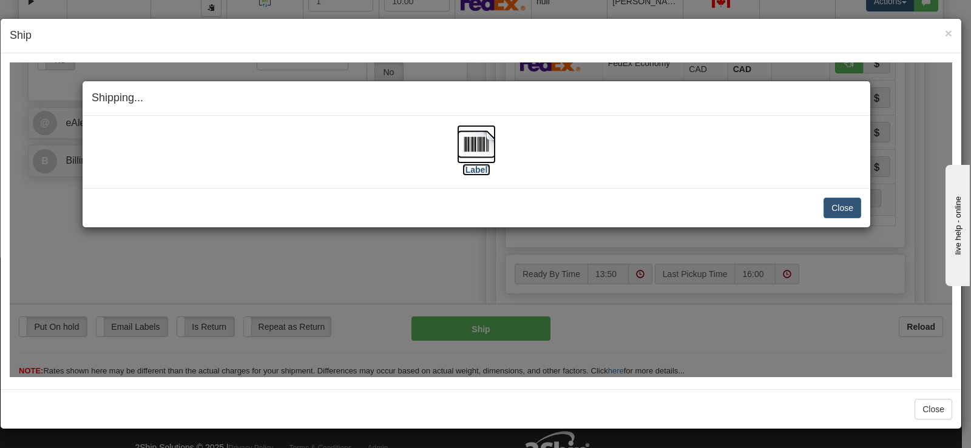
click at [480, 157] on img at bounding box center [476, 143] width 39 height 39
click at [837, 203] on button "Close" at bounding box center [842, 207] width 38 height 21
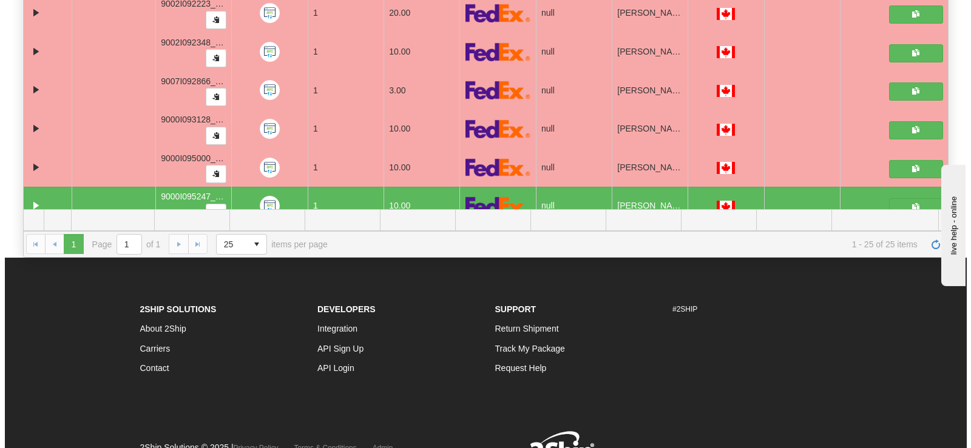
scroll to position [751, 0]
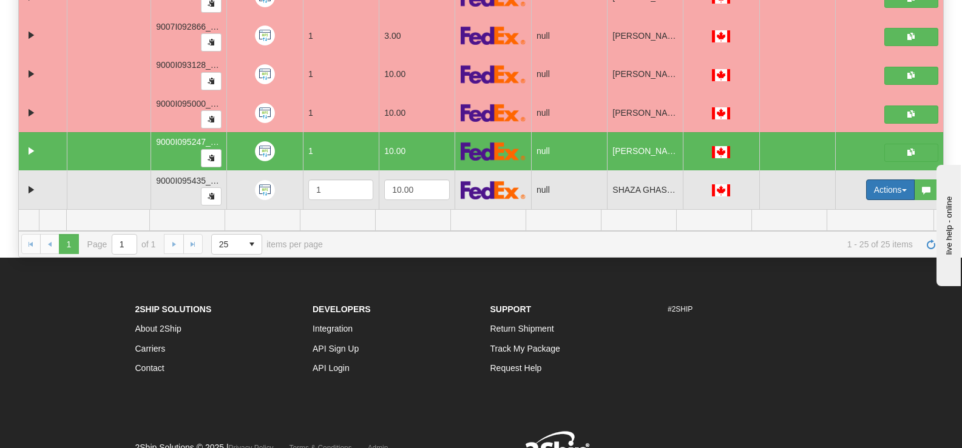
click at [871, 191] on button "Actions" at bounding box center [890, 190] width 49 height 21
click at [844, 205] on link "Open" at bounding box center [861, 213] width 105 height 16
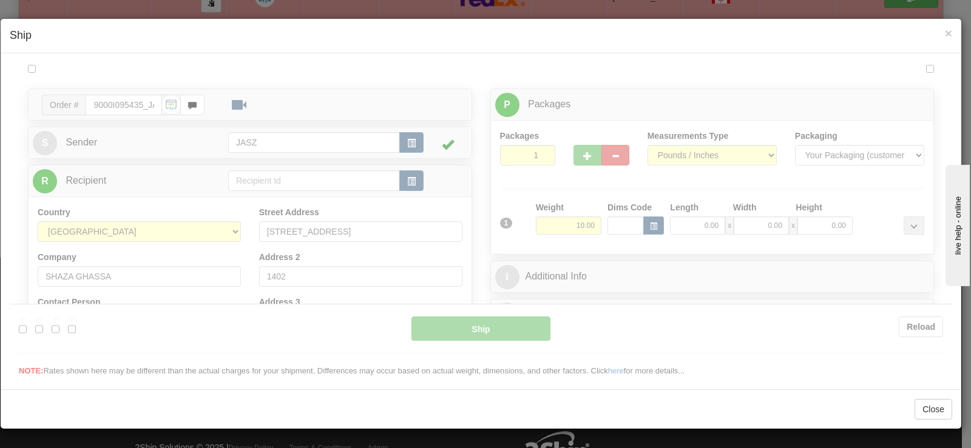
scroll to position [0, 0]
type input "13:51"
type input "16:00"
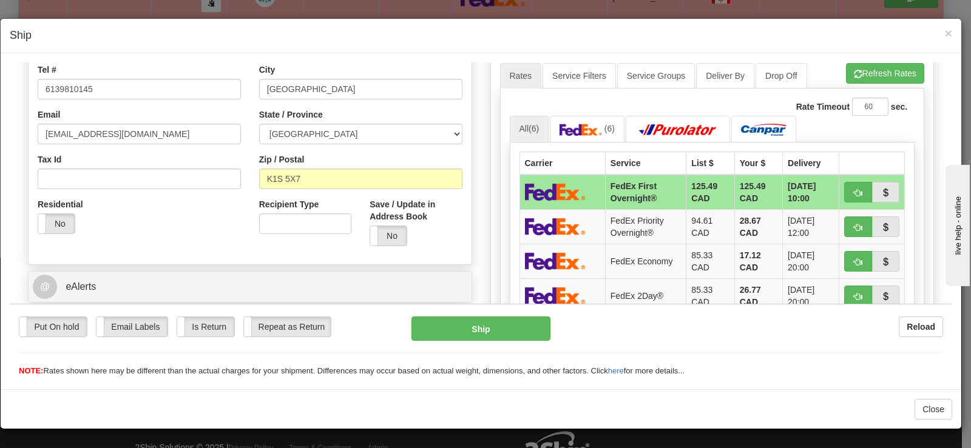
scroll to position [364, 0]
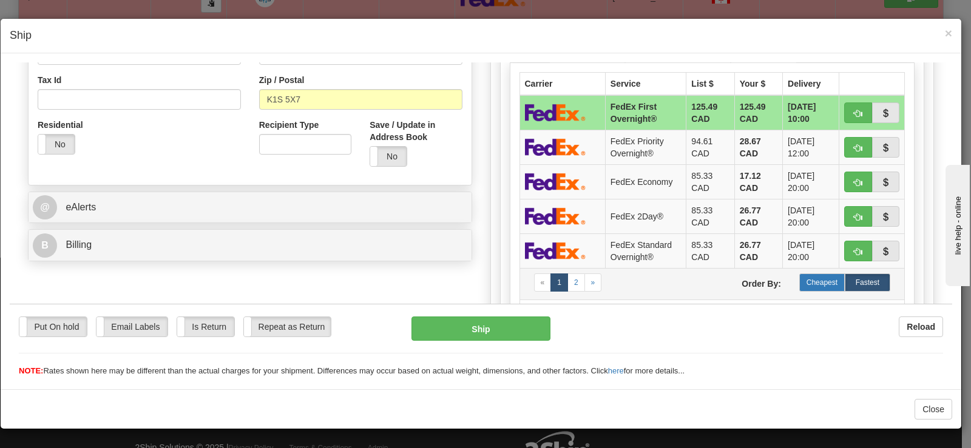
click at [803, 286] on label "Cheapest" at bounding box center [822, 282] width 46 height 18
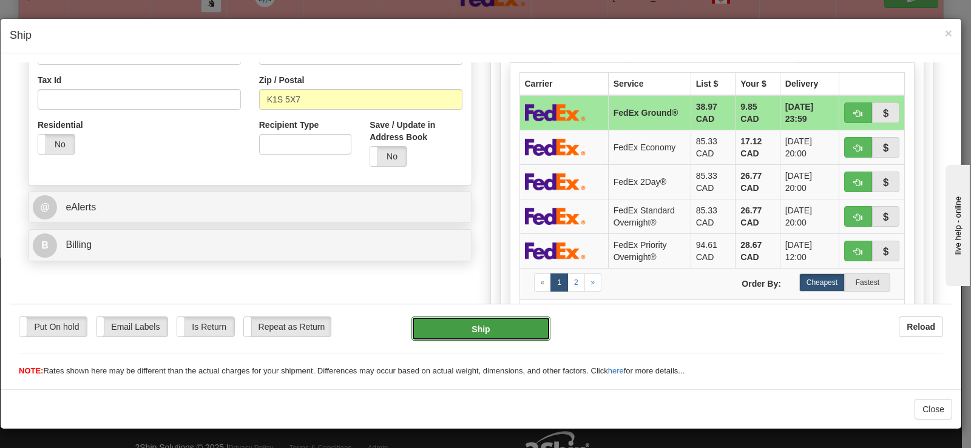
click at [411, 328] on button "Ship" at bounding box center [480, 328] width 139 height 24
type input "92"
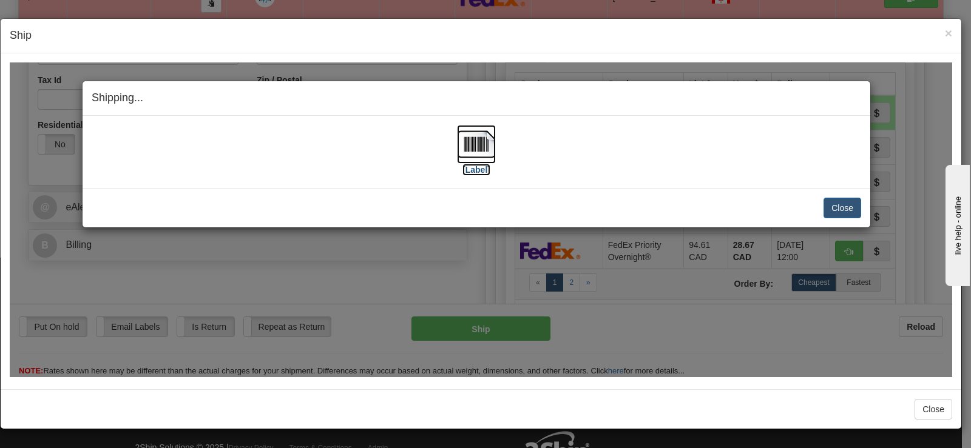
click at [479, 138] on img at bounding box center [476, 143] width 39 height 39
click at [832, 200] on button "Close" at bounding box center [842, 207] width 38 height 21
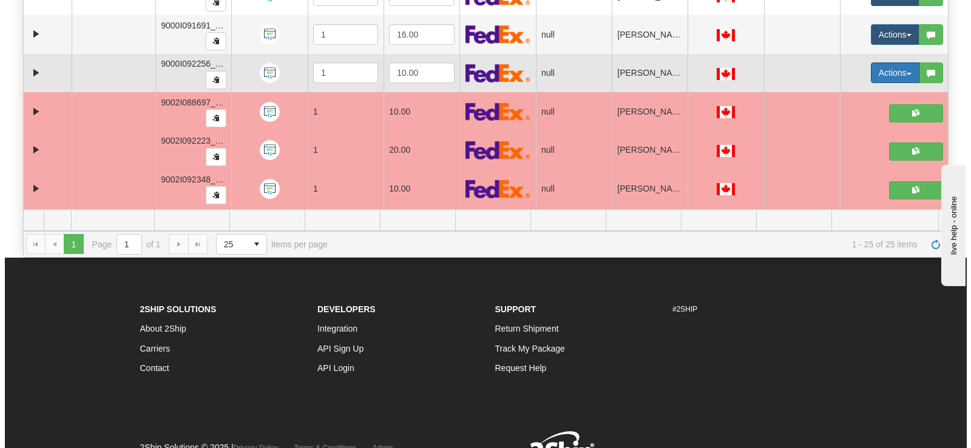
scroll to position [550, 0]
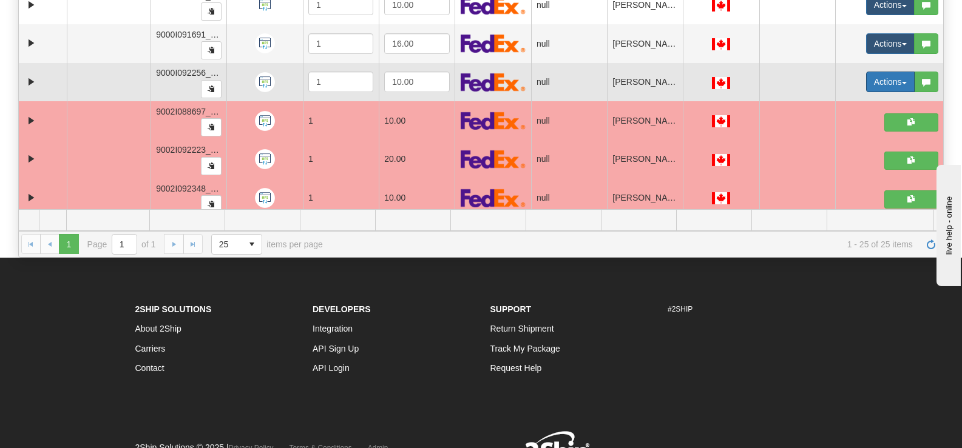
click at [866, 79] on button "Actions" at bounding box center [890, 82] width 49 height 21
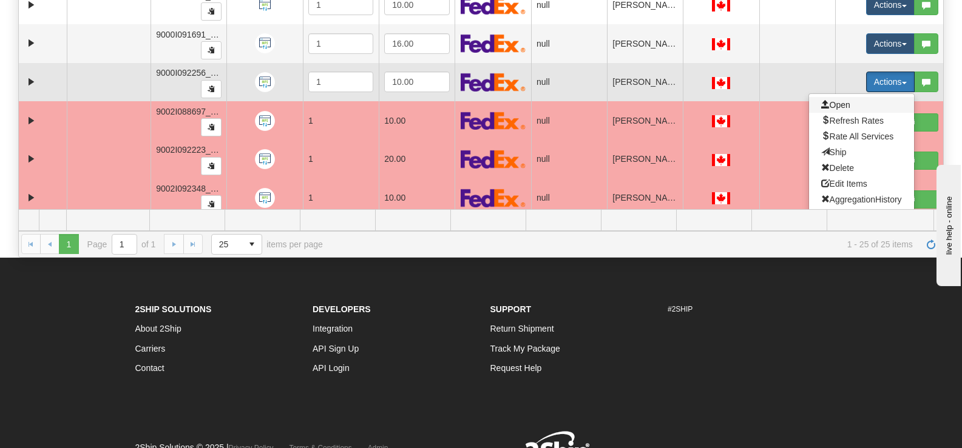
click at [821, 107] on span "Open" at bounding box center [835, 105] width 29 height 10
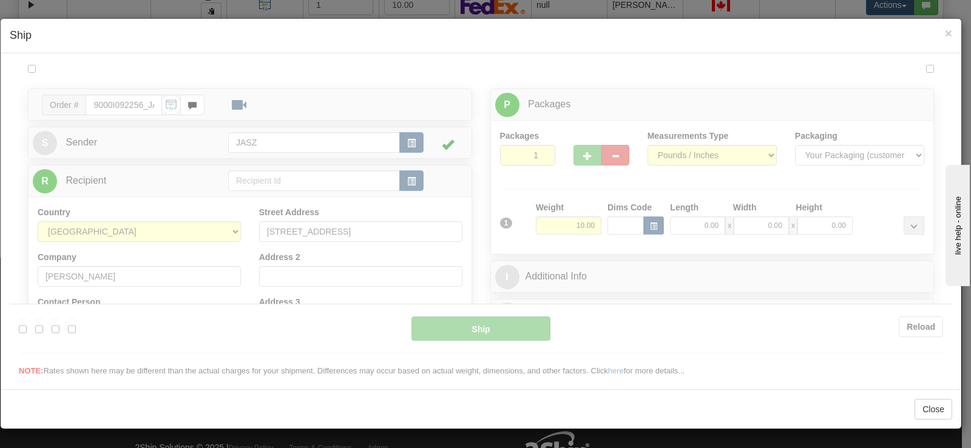
scroll to position [0, 0]
type input "13:53"
type input "16:00"
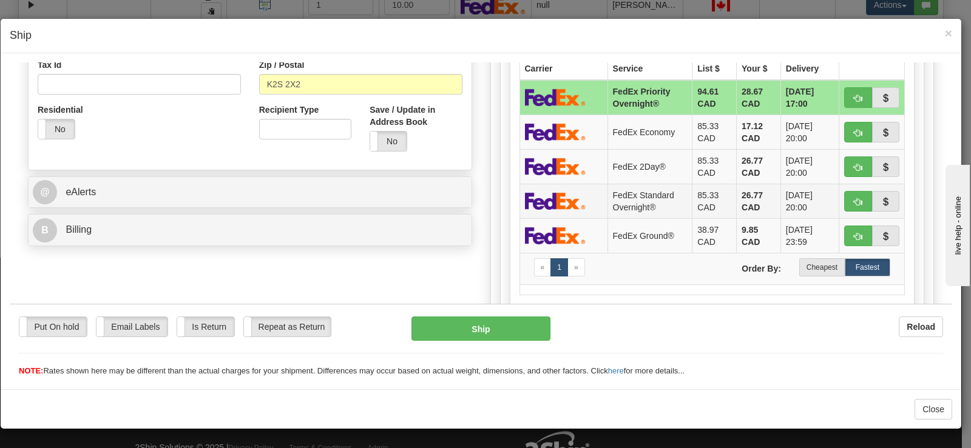
scroll to position [425, 0]
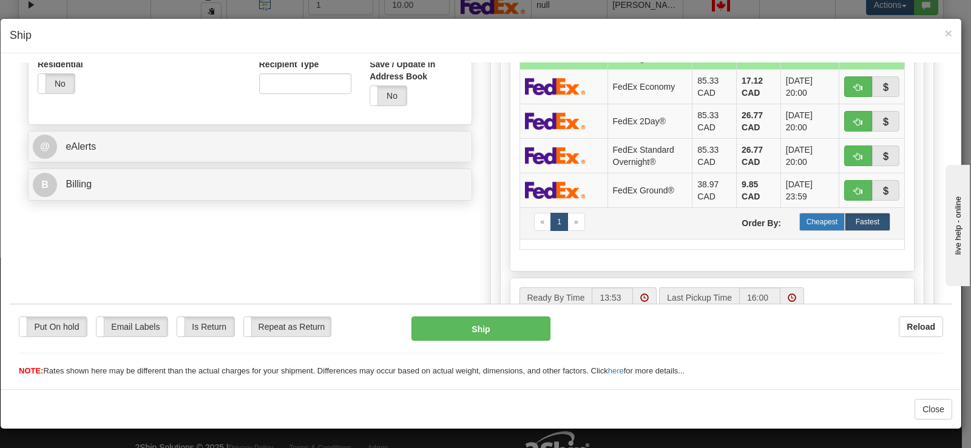
click at [805, 224] on label "Cheapest" at bounding box center [822, 221] width 46 height 18
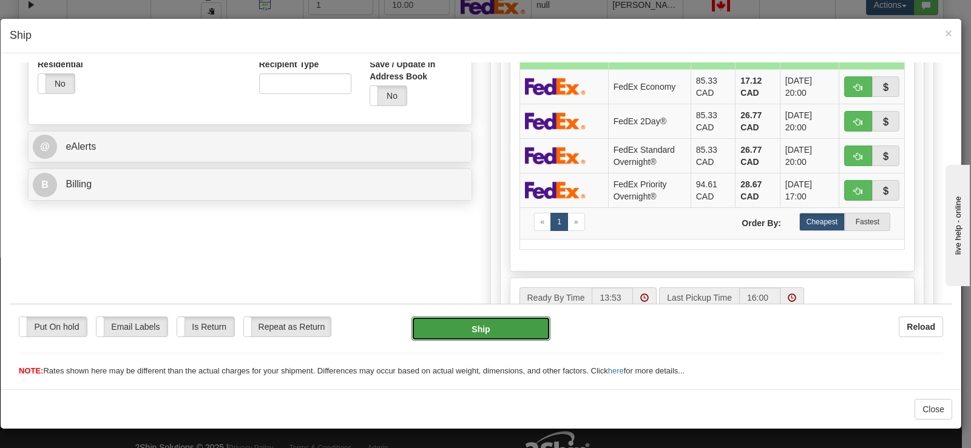
click at [492, 336] on button "Ship" at bounding box center [480, 328] width 139 height 24
type input "92"
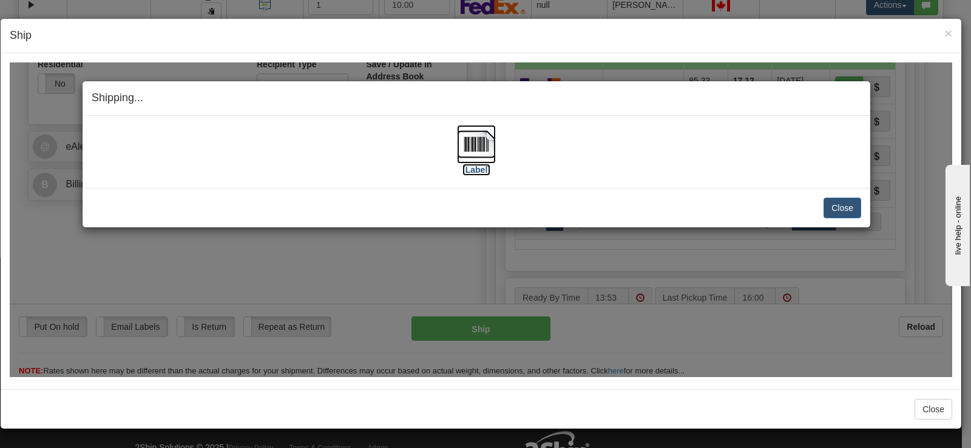
click at [479, 148] on img at bounding box center [476, 143] width 39 height 39
drag, startPoint x: 859, startPoint y: 206, endPoint x: 851, endPoint y: 207, distance: 7.3
click at [856, 206] on button "Close" at bounding box center [842, 207] width 38 height 21
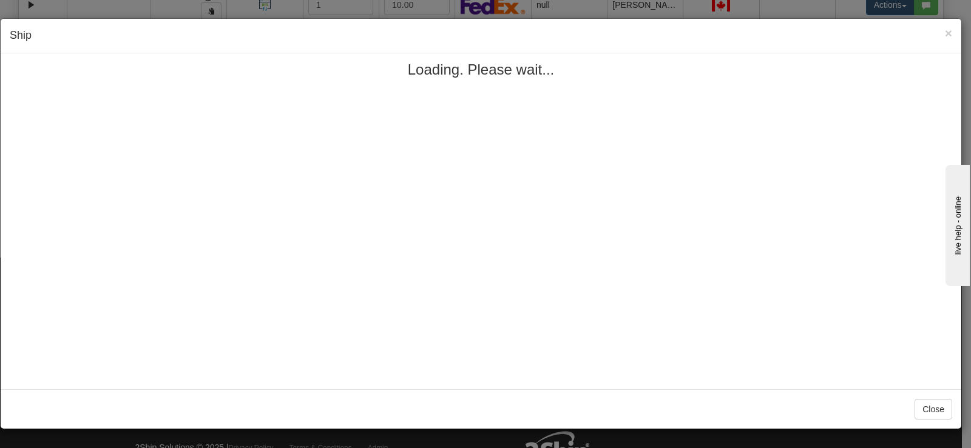
scroll to position [0, 0]
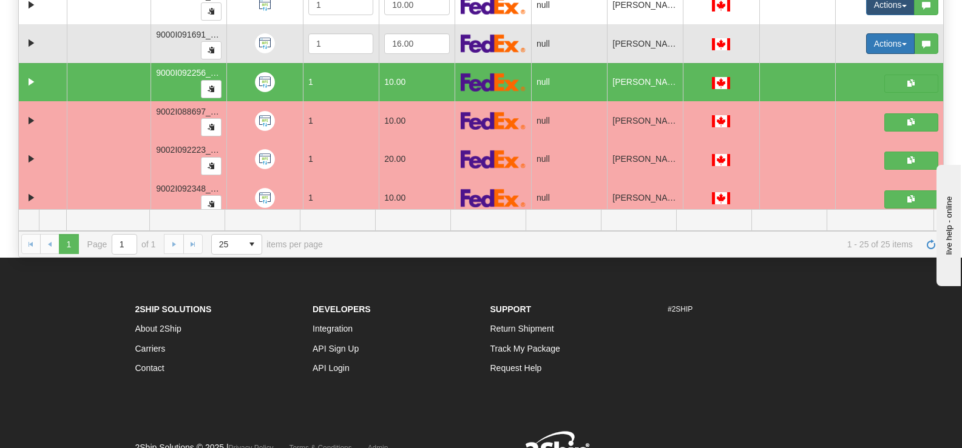
click at [866, 46] on button "Actions" at bounding box center [890, 43] width 49 height 21
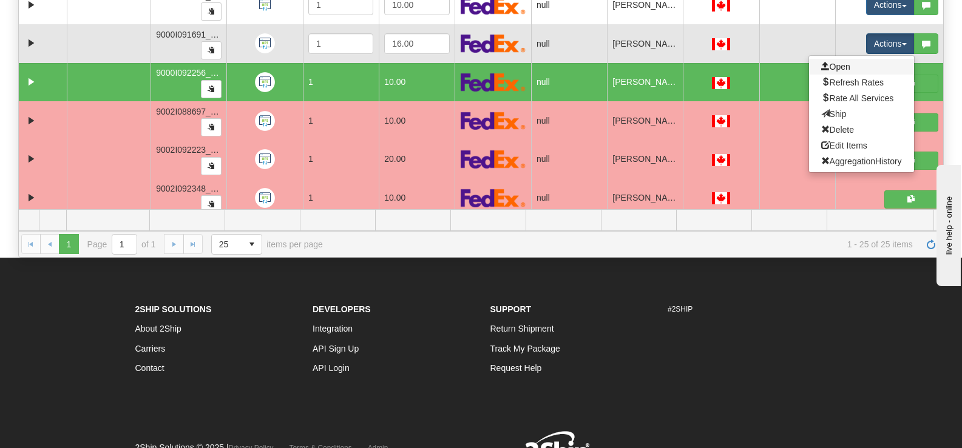
click at [845, 65] on link "Open" at bounding box center [861, 67] width 105 height 16
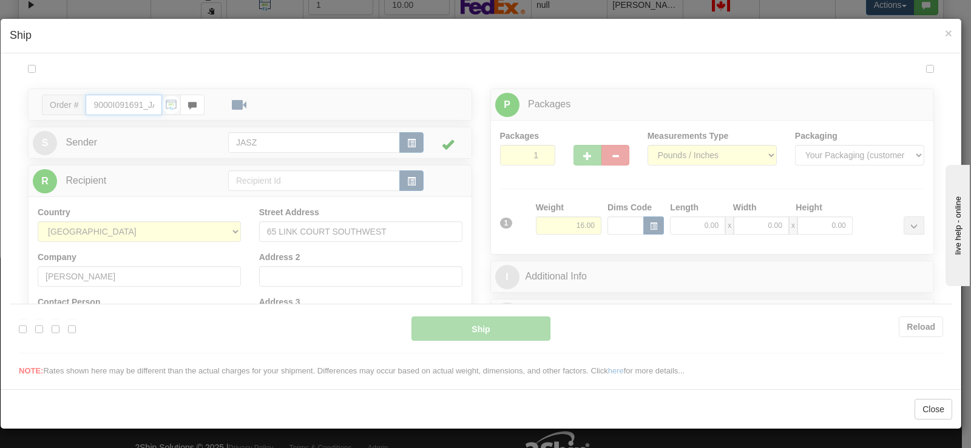
type input "13:54"
type input "16:00"
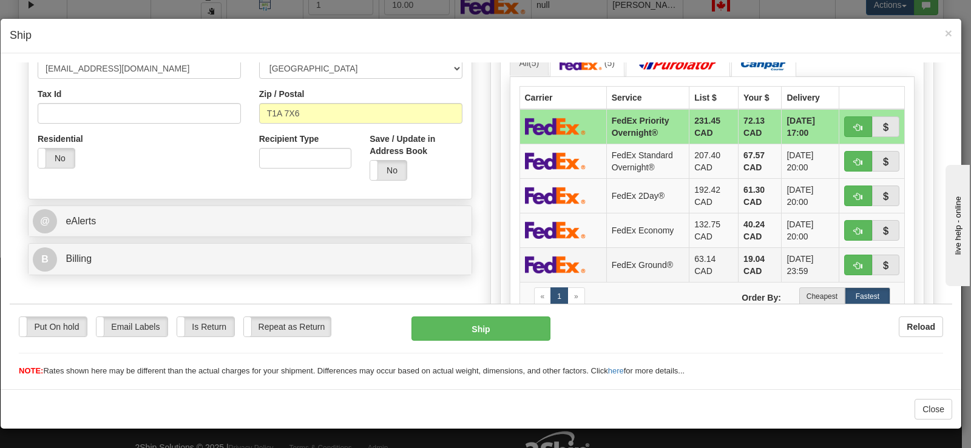
scroll to position [364, 0]
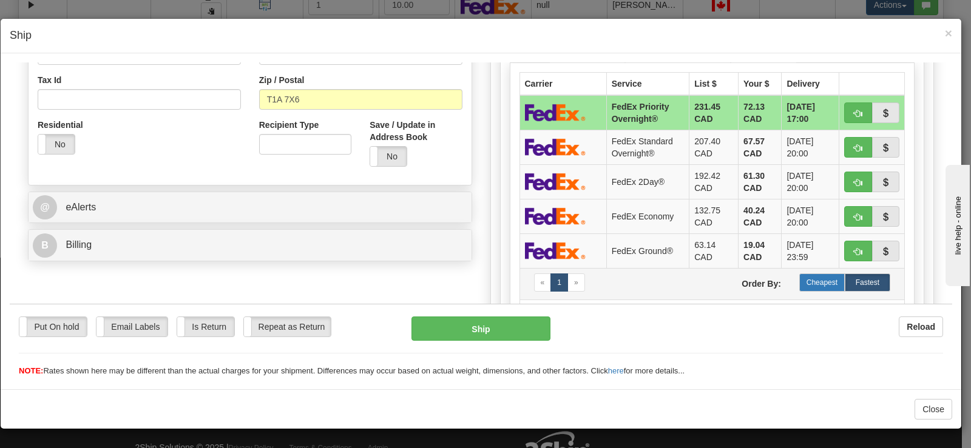
click at [807, 275] on label "Cheapest" at bounding box center [822, 282] width 46 height 18
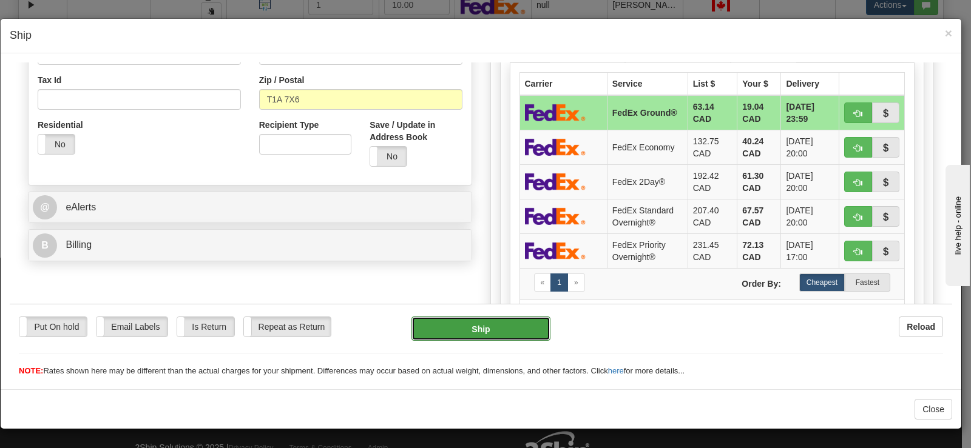
click at [500, 326] on button "Ship" at bounding box center [480, 328] width 139 height 24
type input "92"
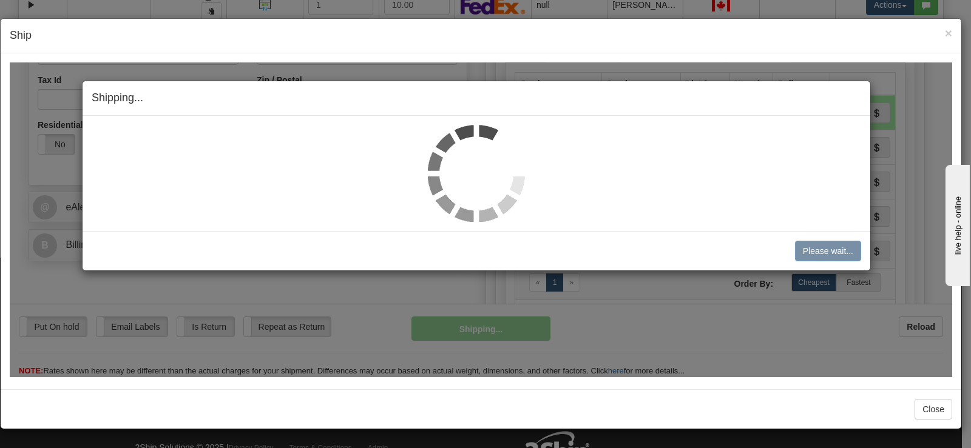
click at [482, 158] on img at bounding box center [476, 172] width 97 height 97
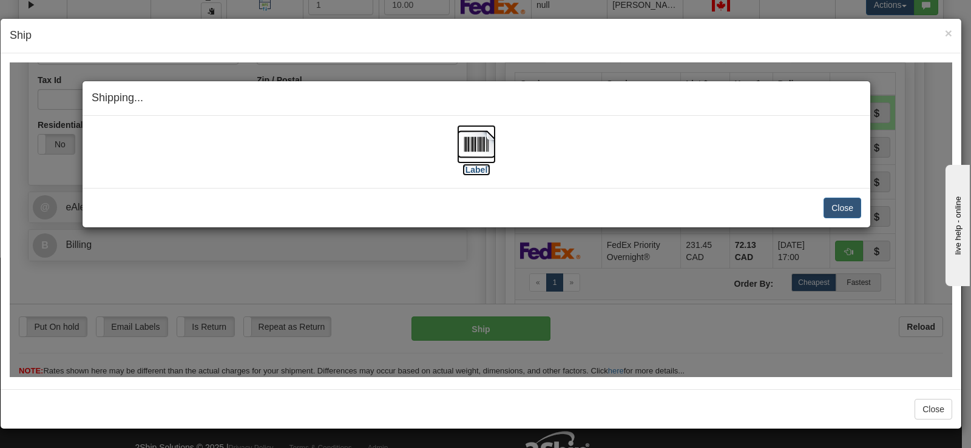
click at [482, 158] on img at bounding box center [476, 143] width 39 height 39
click at [839, 208] on button "Close" at bounding box center [842, 207] width 38 height 21
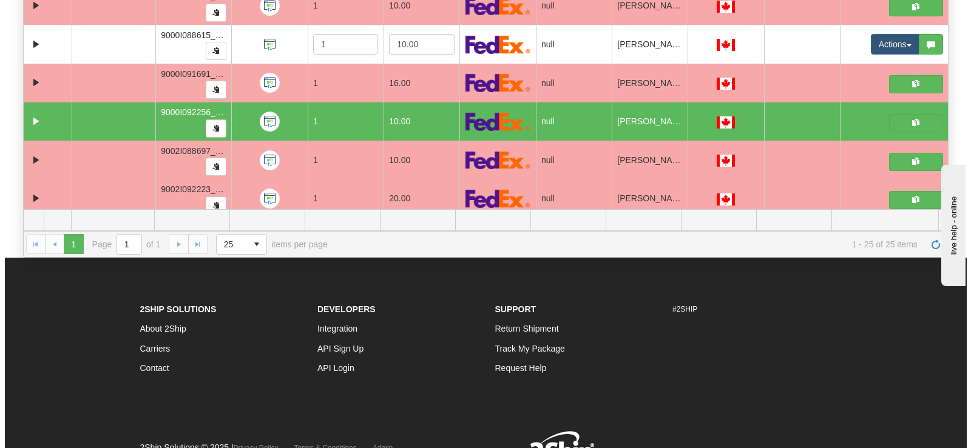
scroll to position [462, 0]
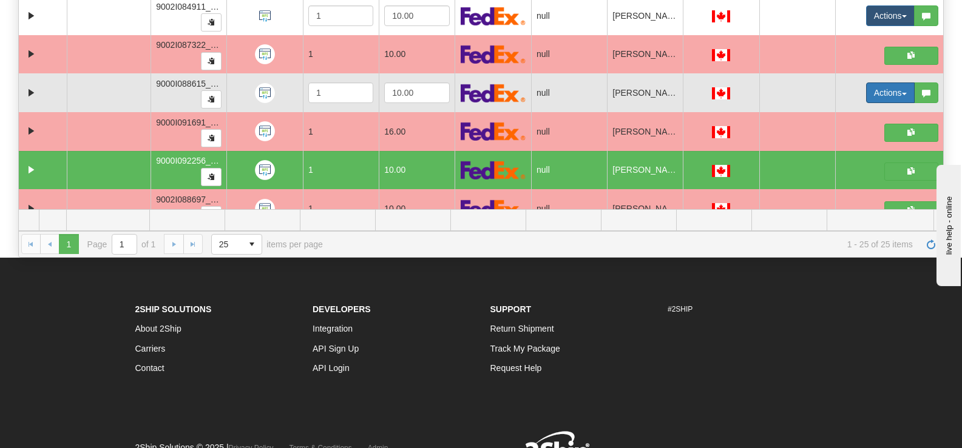
click at [899, 87] on button "Actions" at bounding box center [890, 93] width 49 height 21
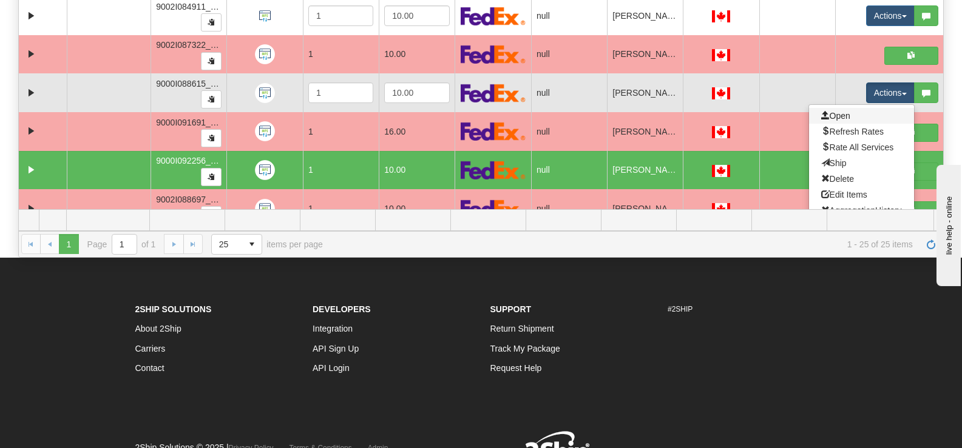
click at [848, 110] on link "Open" at bounding box center [861, 116] width 105 height 16
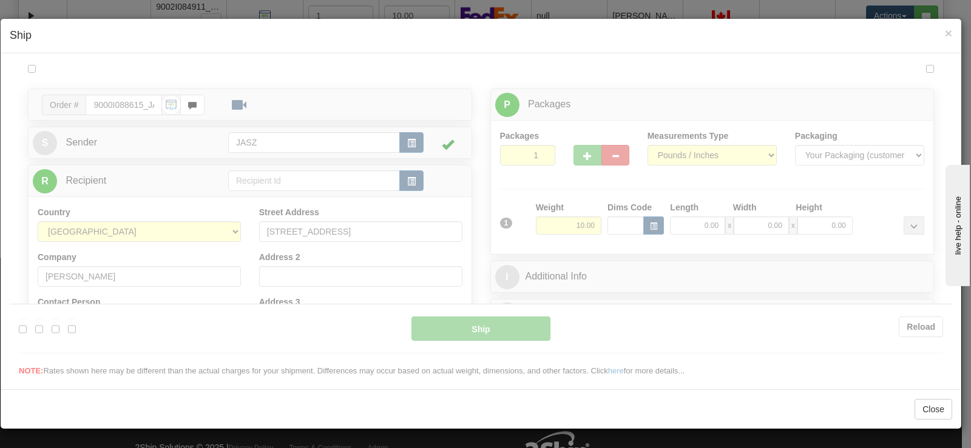
scroll to position [0, 0]
type input "13:55"
type input "16:00"
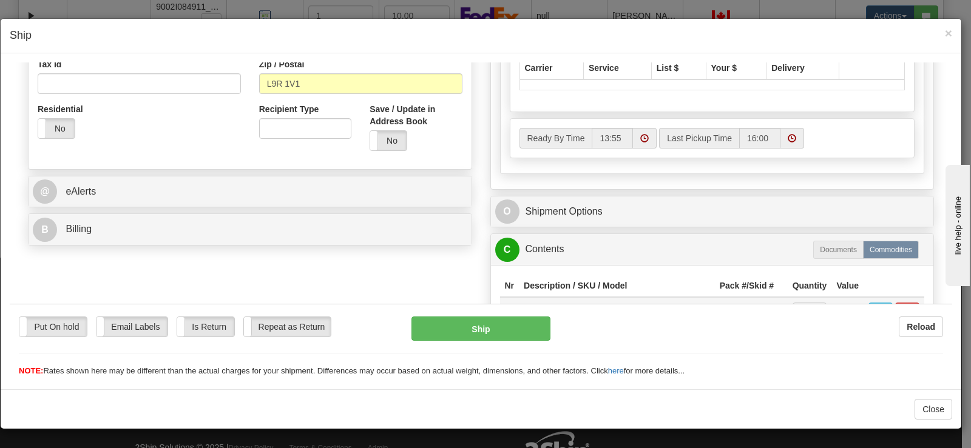
scroll to position [364, 0]
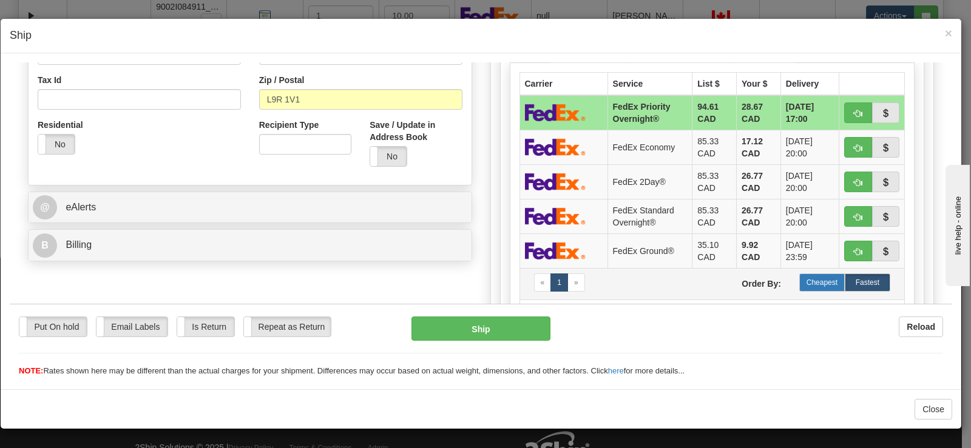
click at [803, 273] on label "Cheapest" at bounding box center [822, 282] width 46 height 18
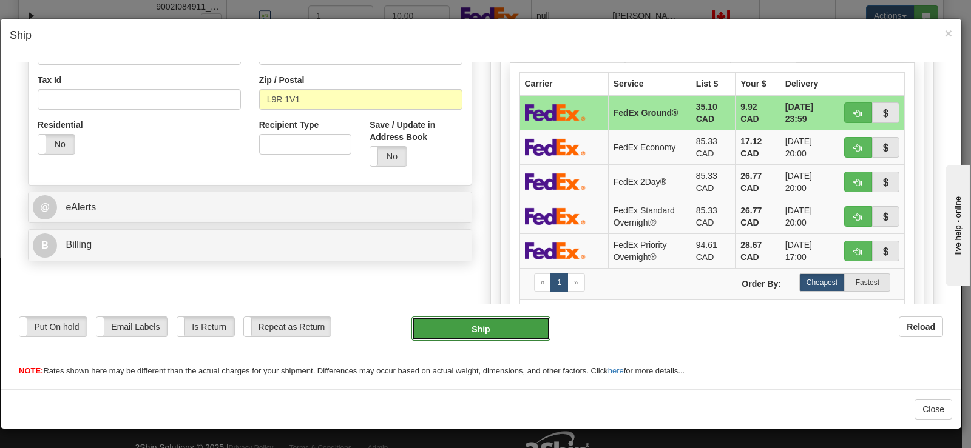
click at [447, 334] on button "Ship" at bounding box center [480, 328] width 139 height 24
type input "92"
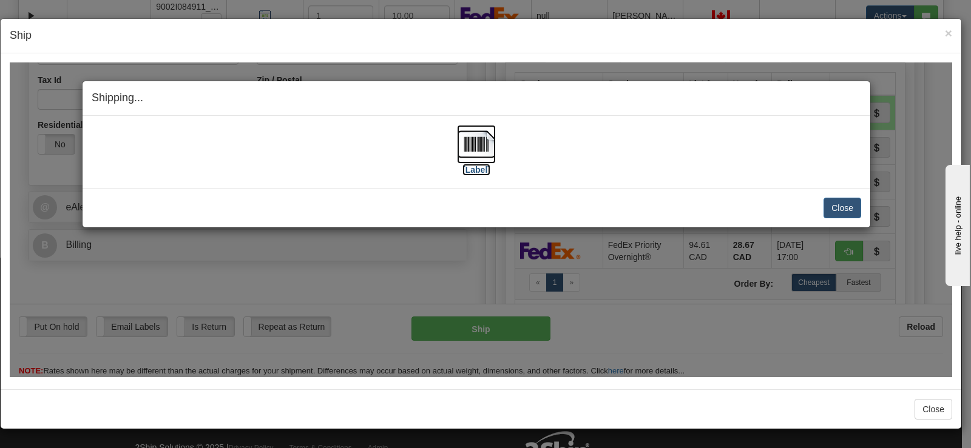
click at [473, 146] on img at bounding box center [476, 143] width 39 height 39
click at [854, 204] on button "Close" at bounding box center [842, 207] width 38 height 21
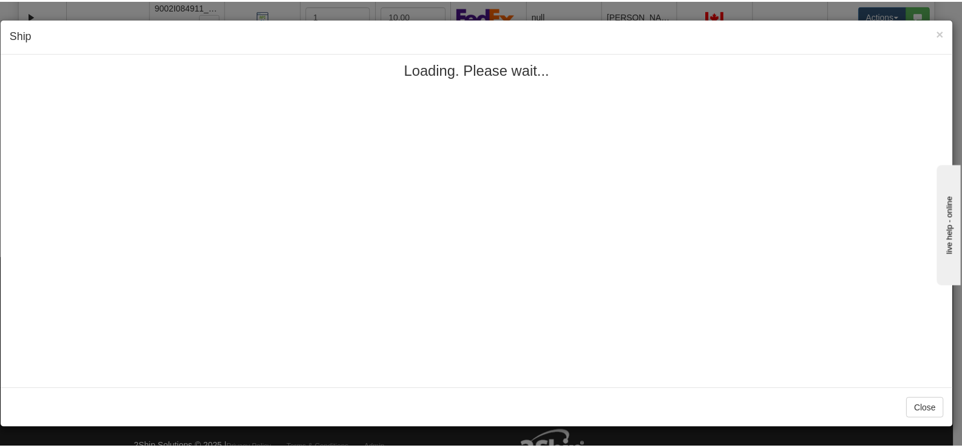
scroll to position [0, 0]
